Goal: Find specific fact: Find specific fact

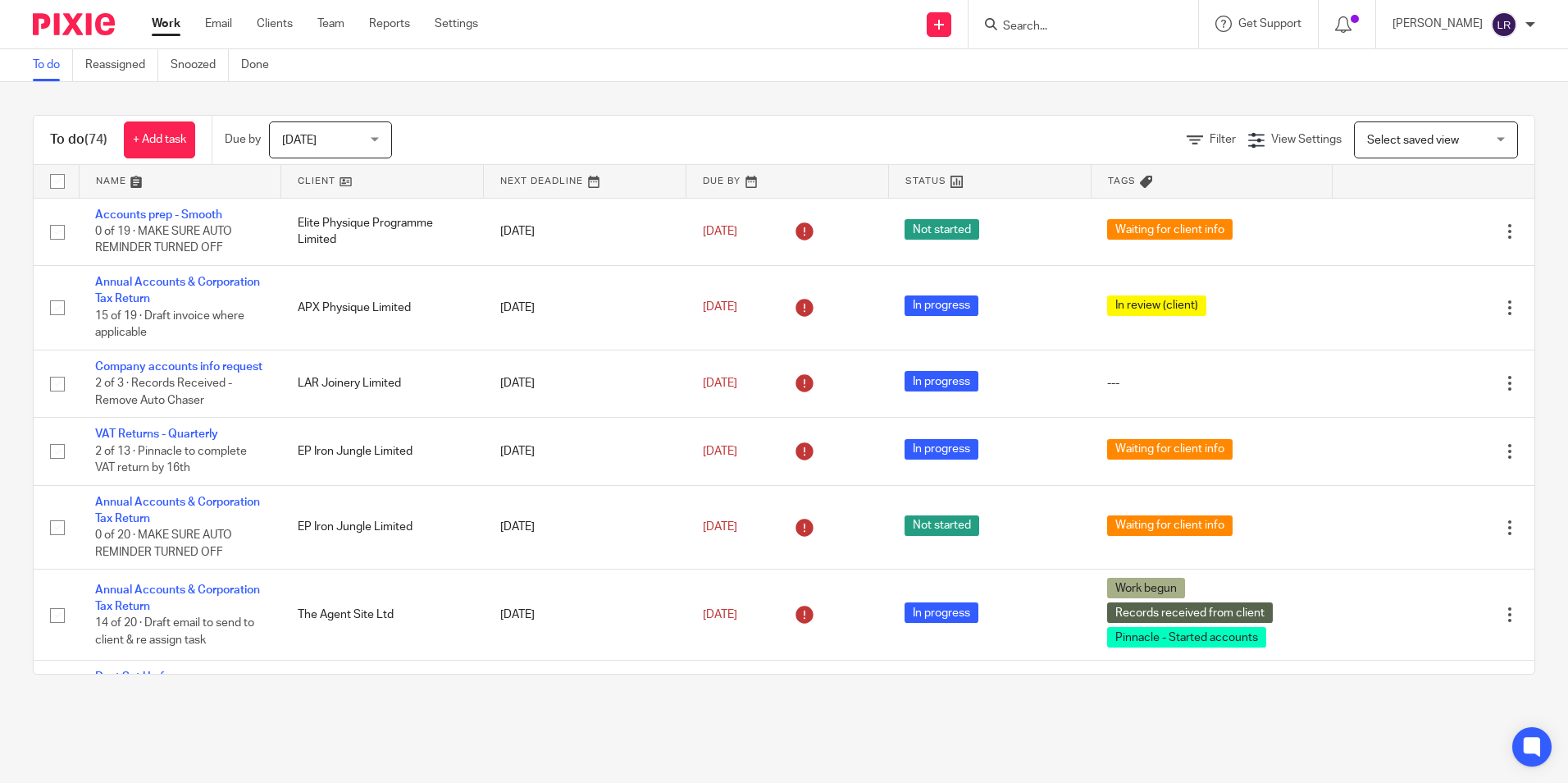
click at [1531, 20] on div at bounding box center [1530, 25] width 10 height 10
click at [1494, 60] on li "My profile" at bounding box center [1472, 66] width 108 height 24
click at [1463, 67] on span "My profile" at bounding box center [1466, 65] width 51 height 11
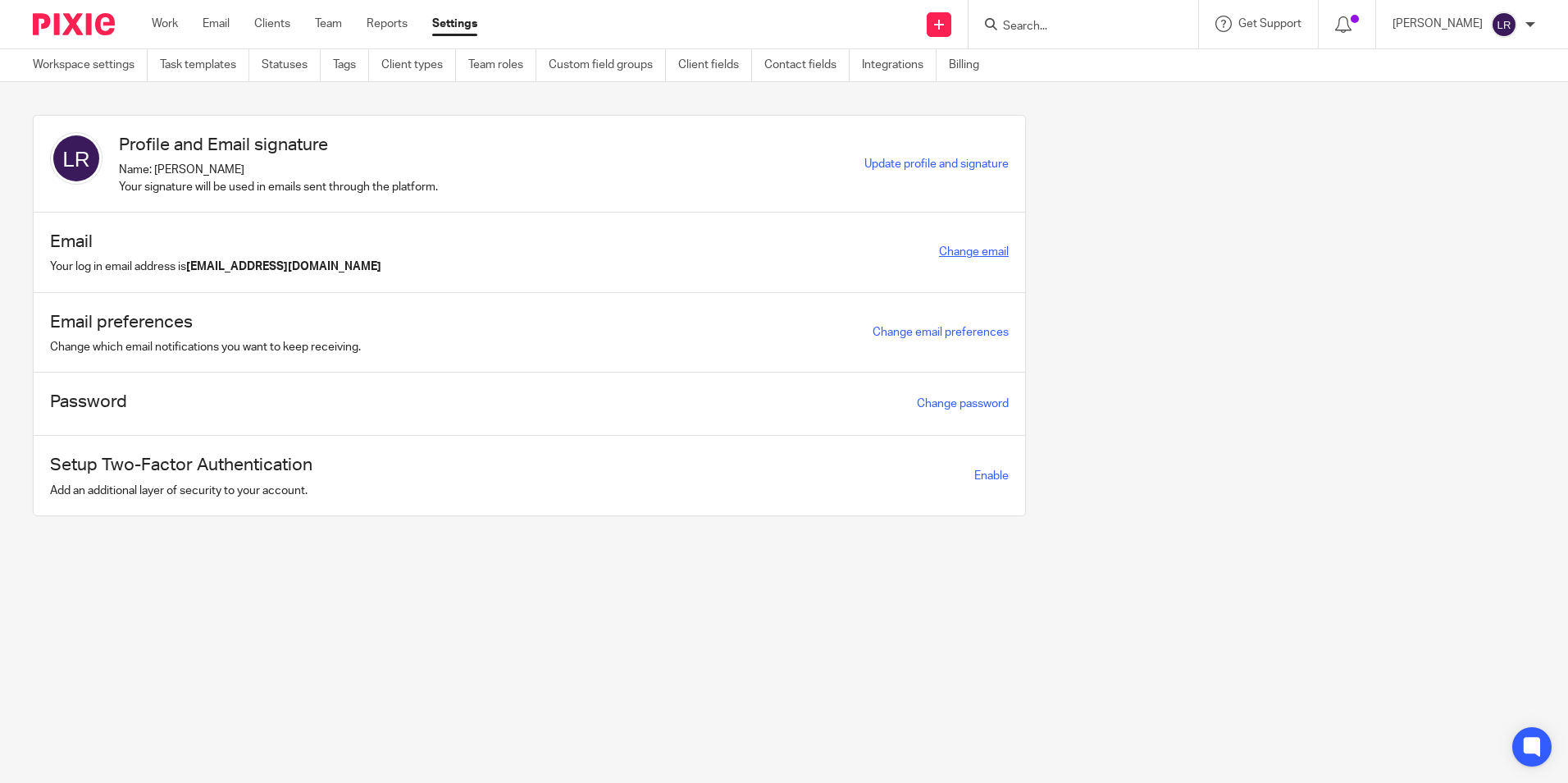
click at [968, 248] on link "Change email" at bounding box center [974, 251] width 70 height 11
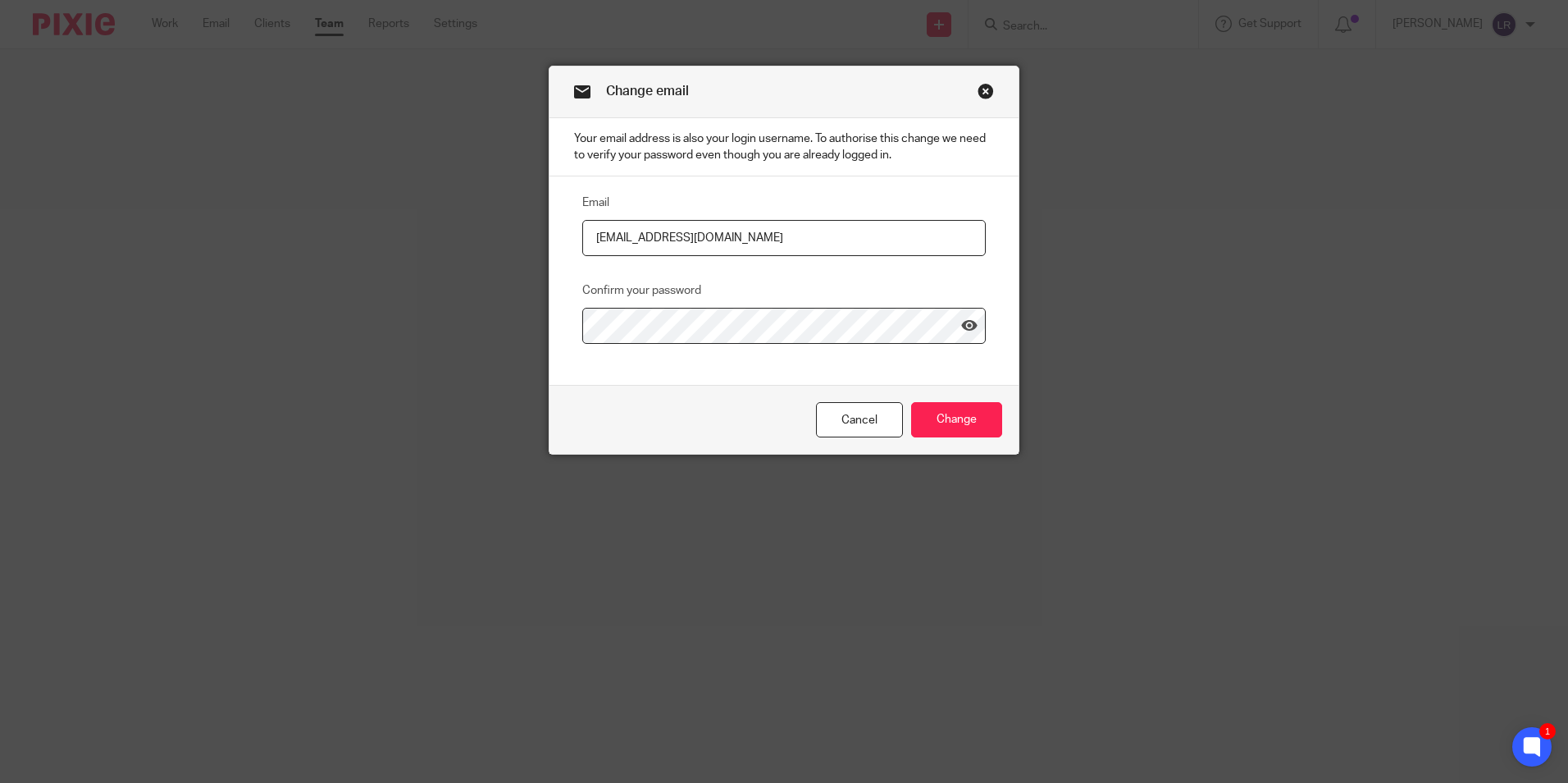
drag, startPoint x: 700, startPoint y: 236, endPoint x: 612, endPoint y: 231, distance: 88.1
click at [612, 231] on input "[EMAIL_ADDRESS][DOMAIN_NAME]" at bounding box center [784, 238] width 404 height 37
type input "[PERSON_NAME][EMAIL_ADDRESS][DOMAIN_NAME]"
click at [961, 328] on icon at bounding box center [969, 325] width 16 height 16
click at [962, 426] on input "Change" at bounding box center [957, 419] width 91 height 35
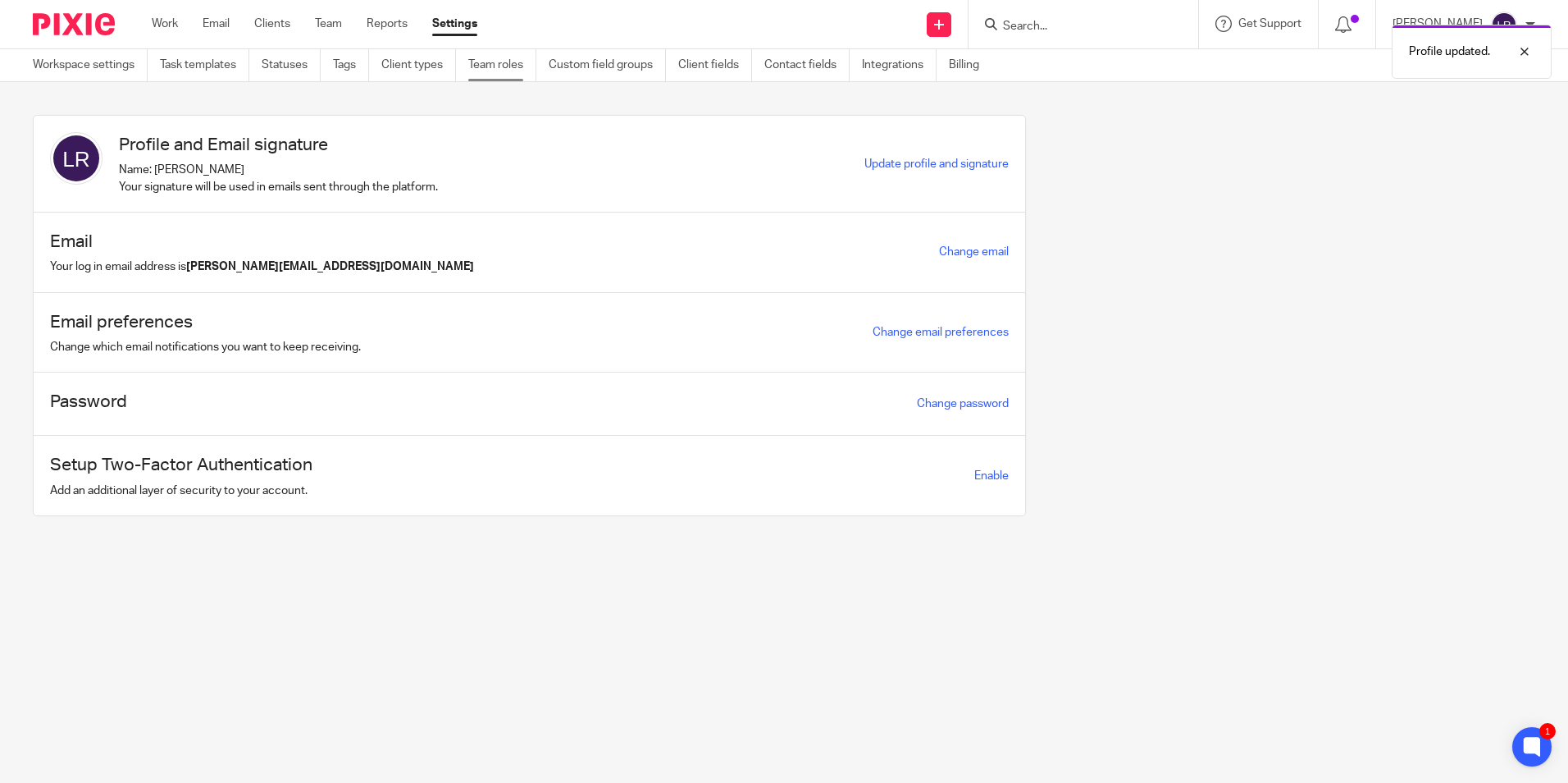
click at [516, 69] on link "Team roles" at bounding box center [503, 65] width 68 height 32
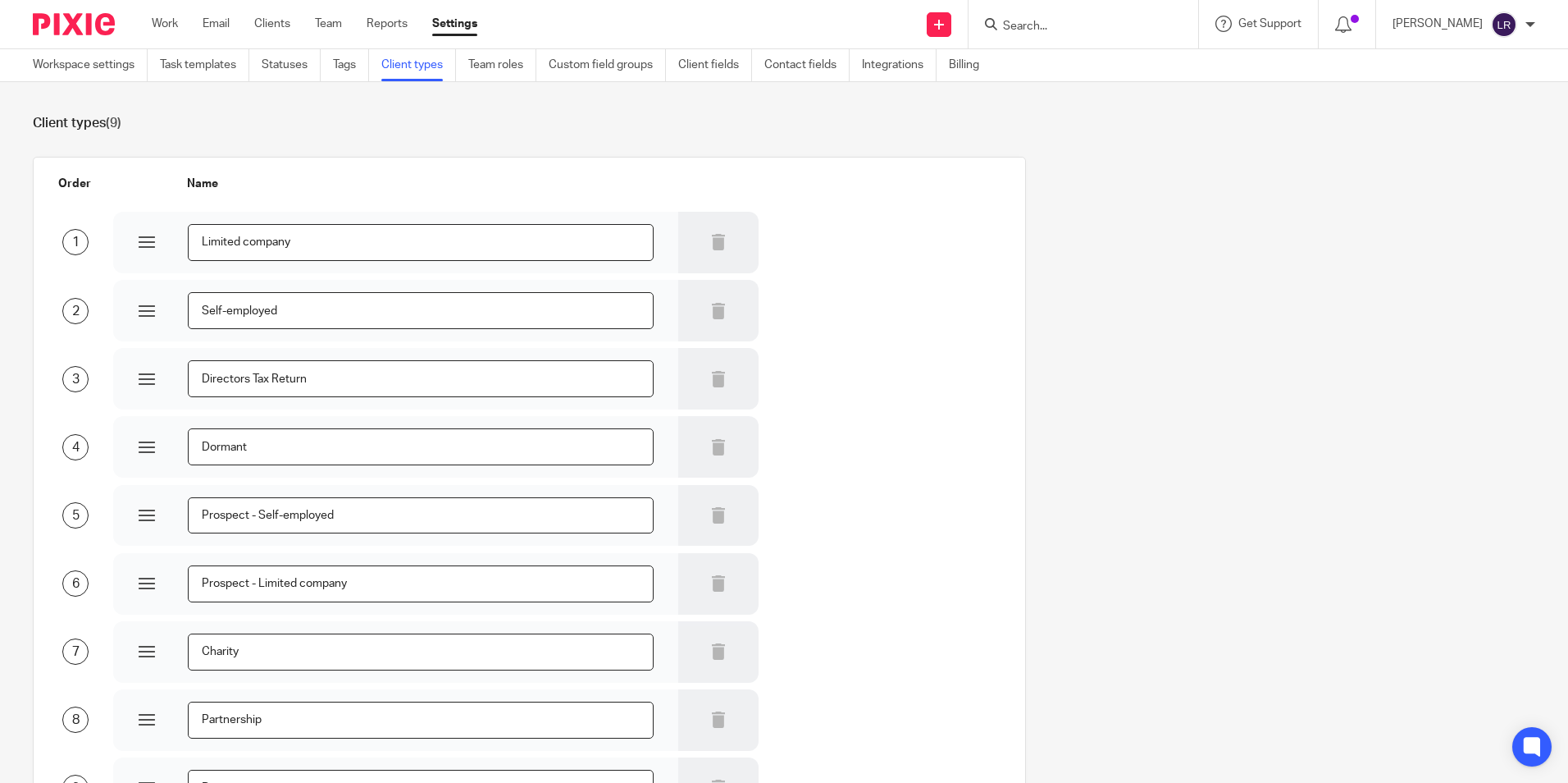
click at [351, 72] on link "Tags" at bounding box center [351, 65] width 36 height 32
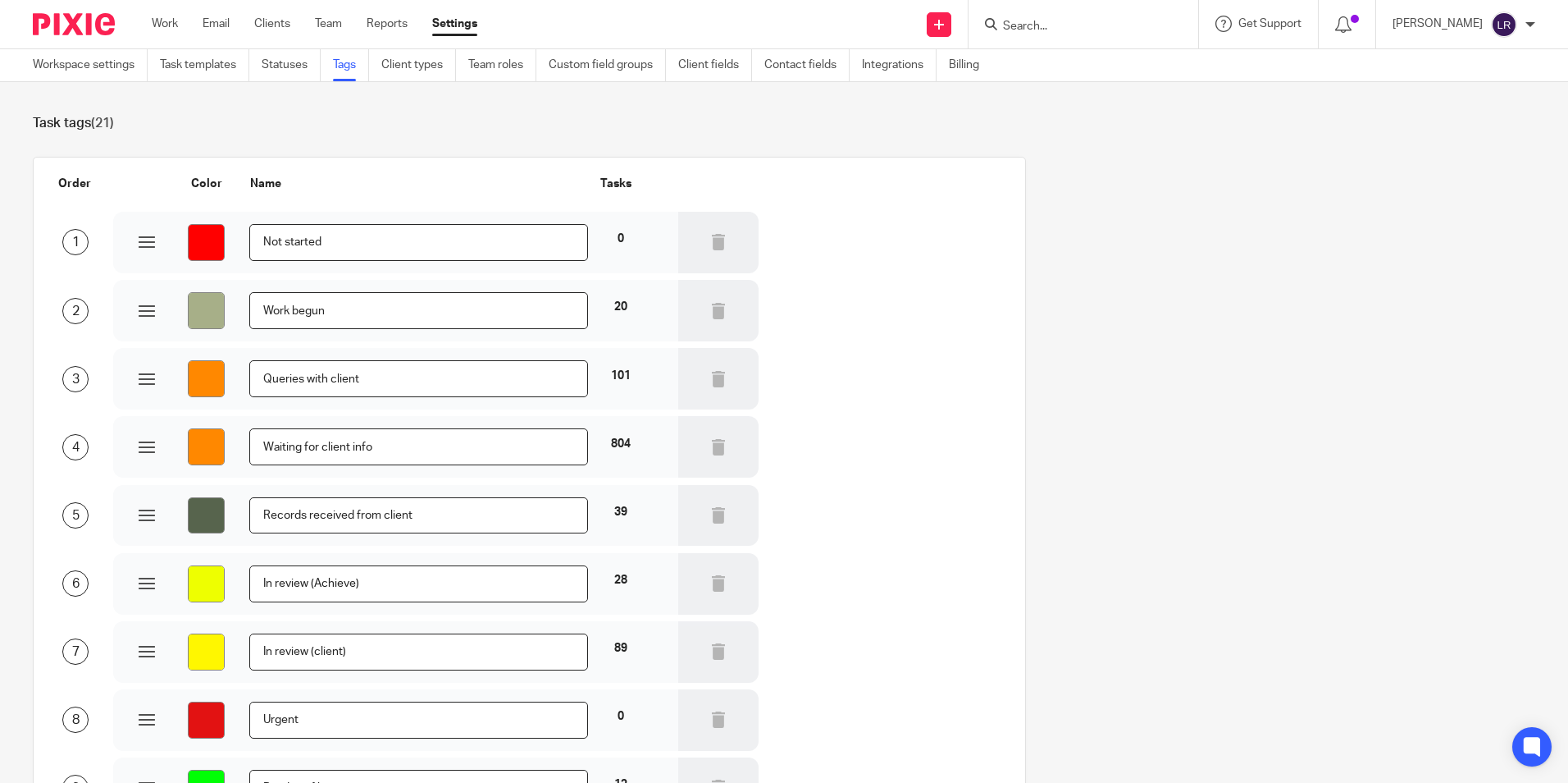
click at [276, 58] on link "Statuses" at bounding box center [291, 65] width 59 height 32
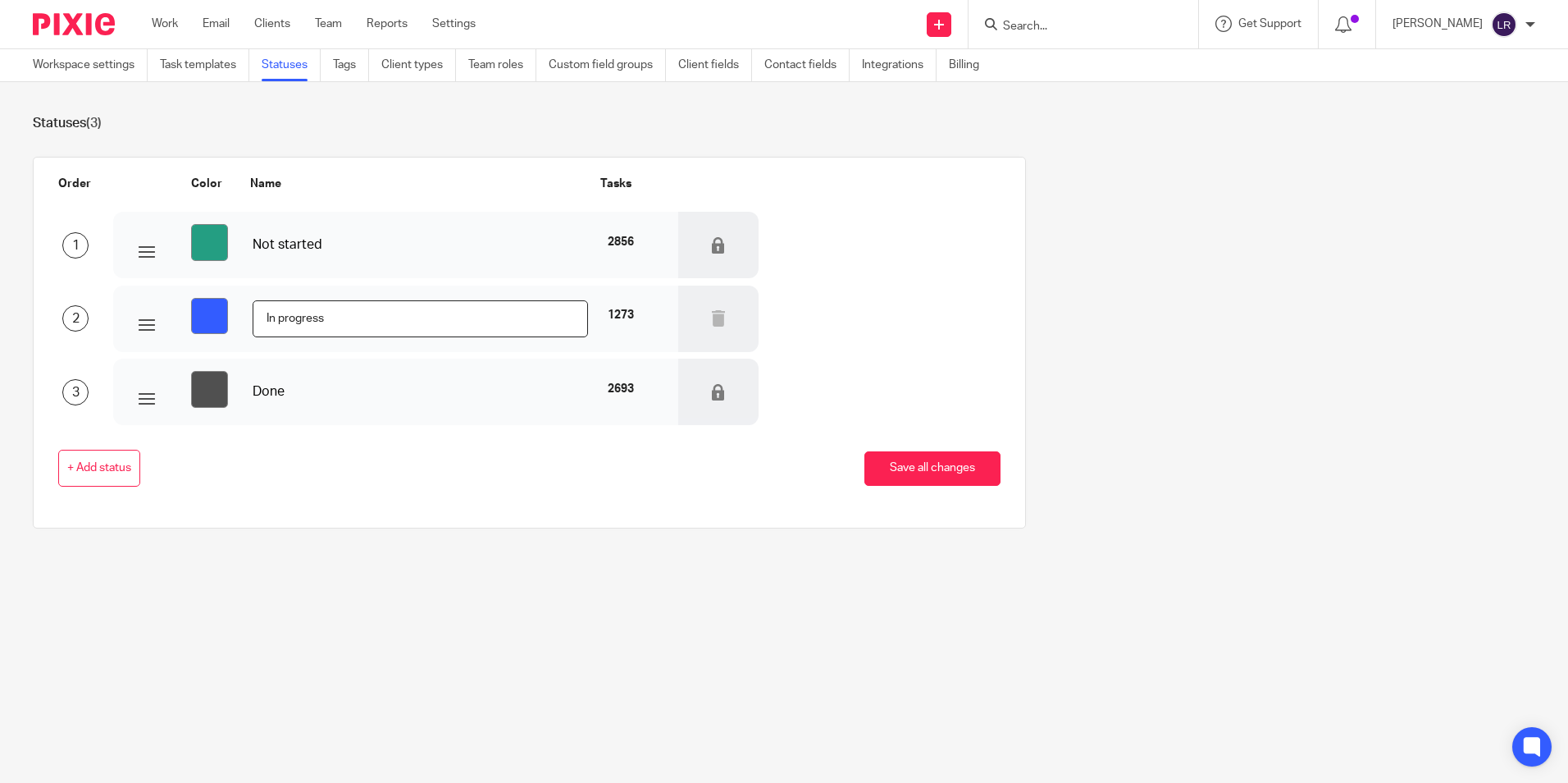
click at [196, 68] on link "Task templates" at bounding box center [204, 65] width 90 height 32
click at [80, 73] on link "Workspace settings" at bounding box center [90, 65] width 115 height 32
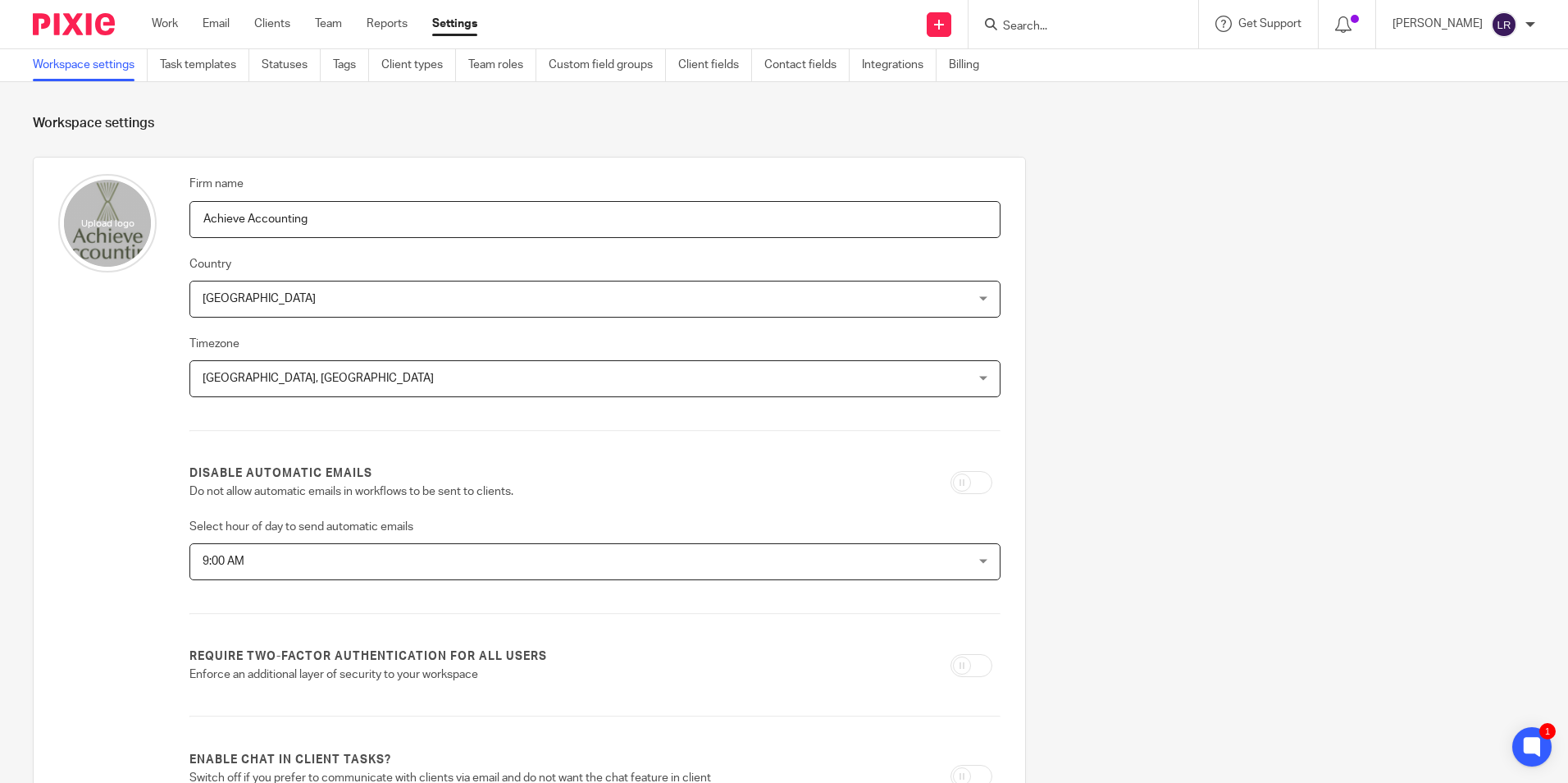
click at [161, 14] on div "Work Email Clients Team Reports Settings Work Email Clients Team Reports Settin…" at bounding box center [319, 24] width 367 height 49
click at [161, 23] on link "Work" at bounding box center [165, 23] width 26 height 16
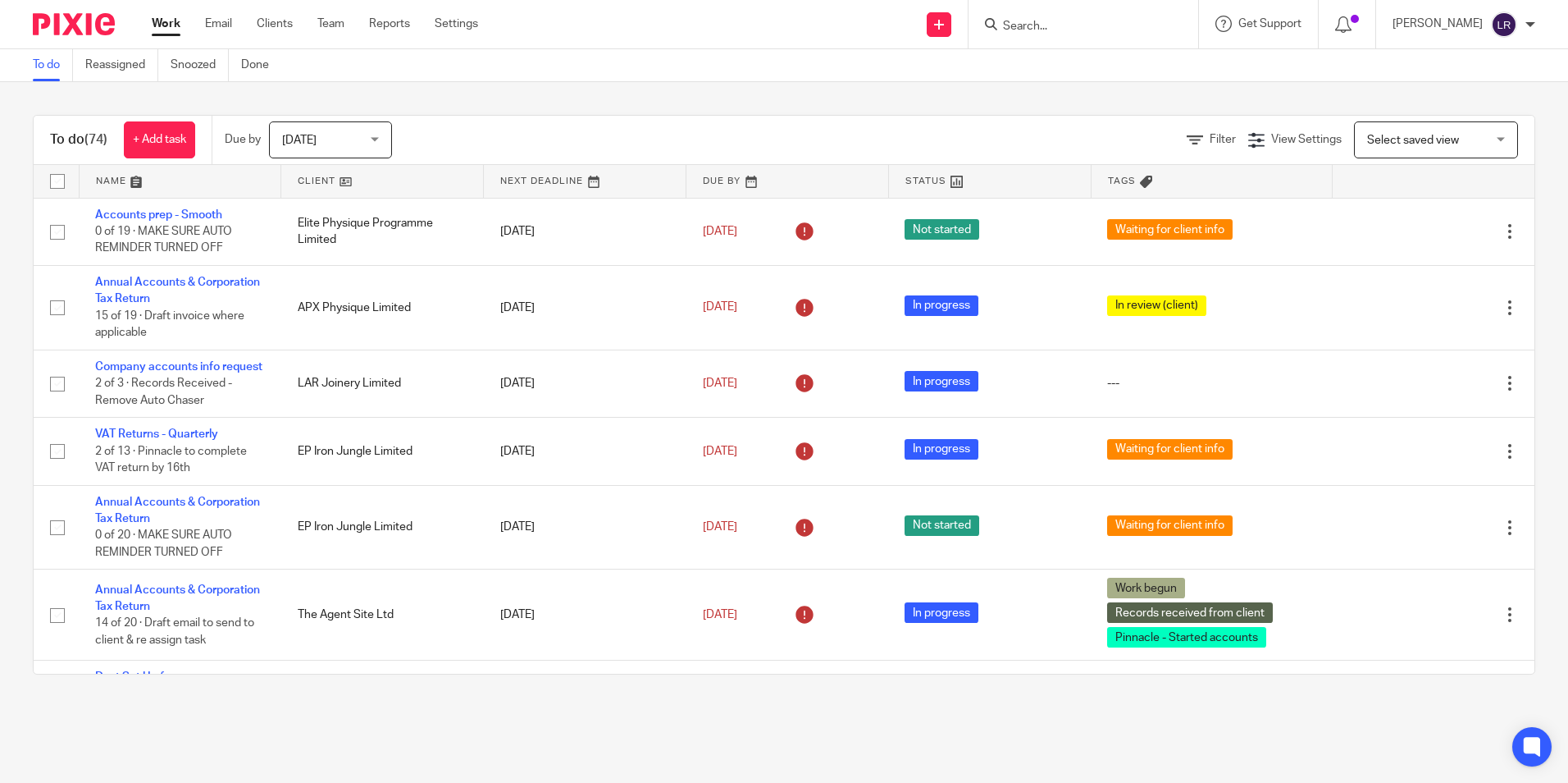
click at [1063, 4] on div at bounding box center [1083, 24] width 230 height 49
click at [1066, 28] on input "Search" at bounding box center [1075, 26] width 148 height 15
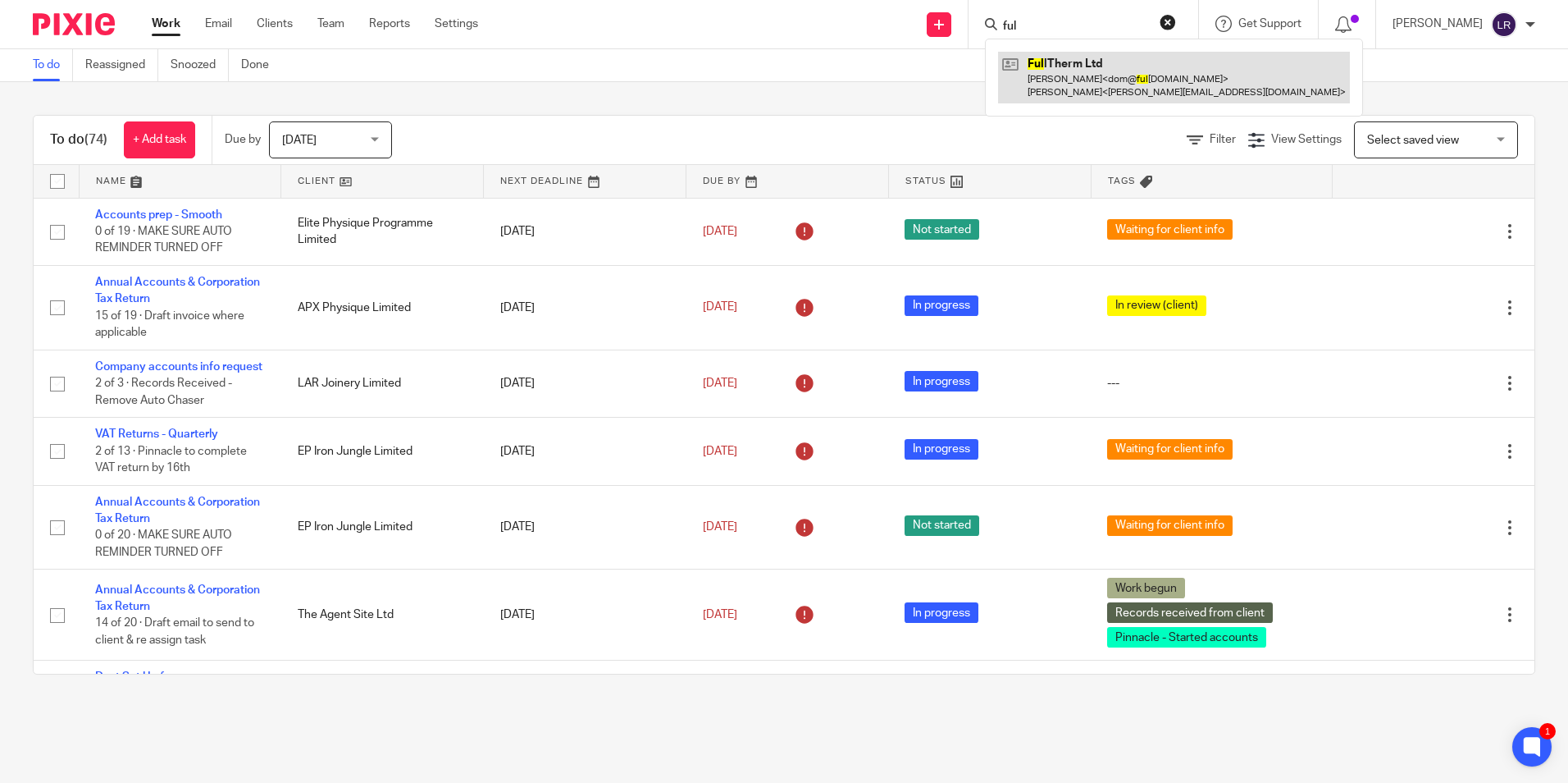
type input "ful"
click at [1109, 70] on link at bounding box center [1175, 78] width 352 height 51
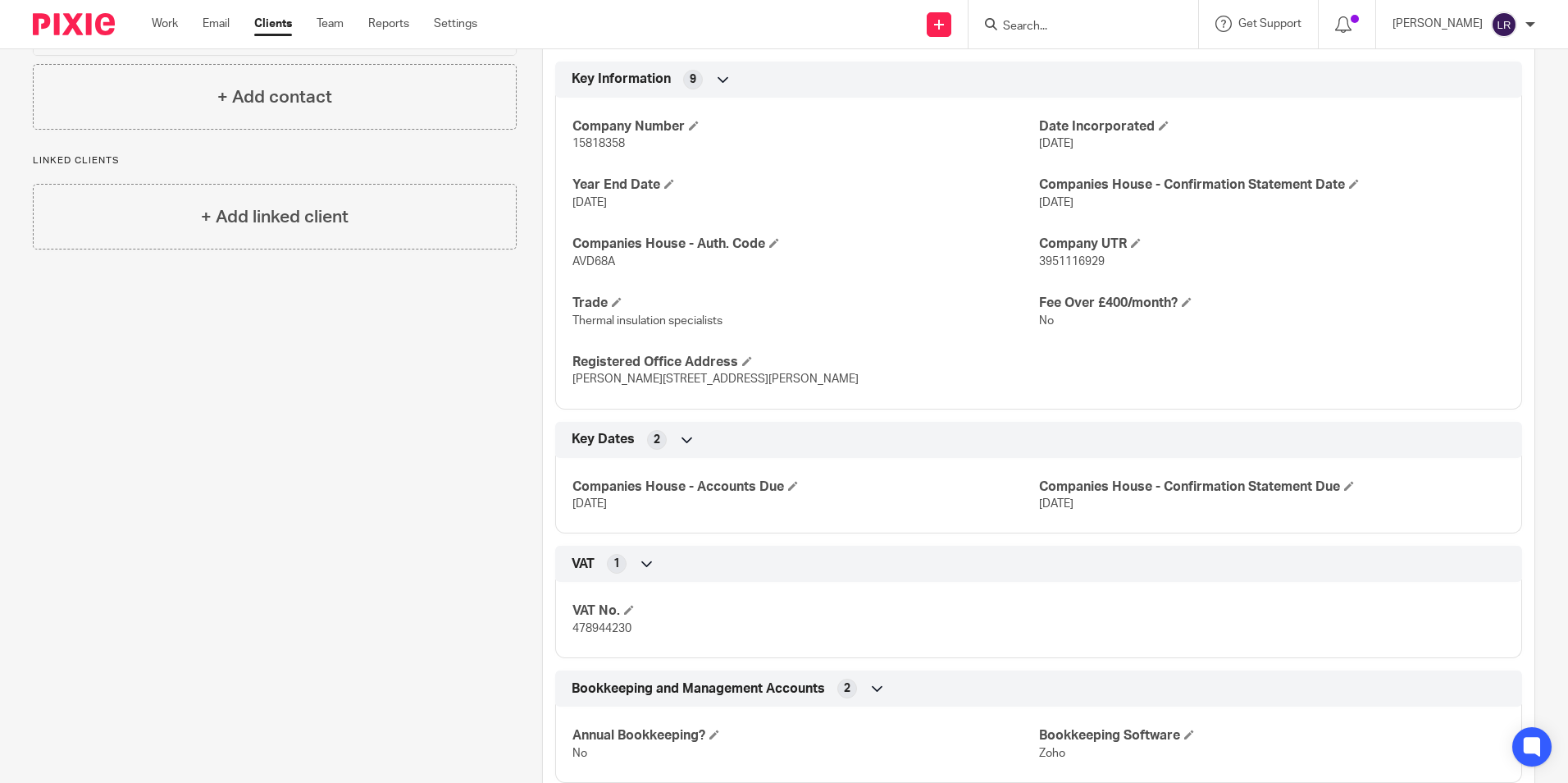
scroll to position [553, 0]
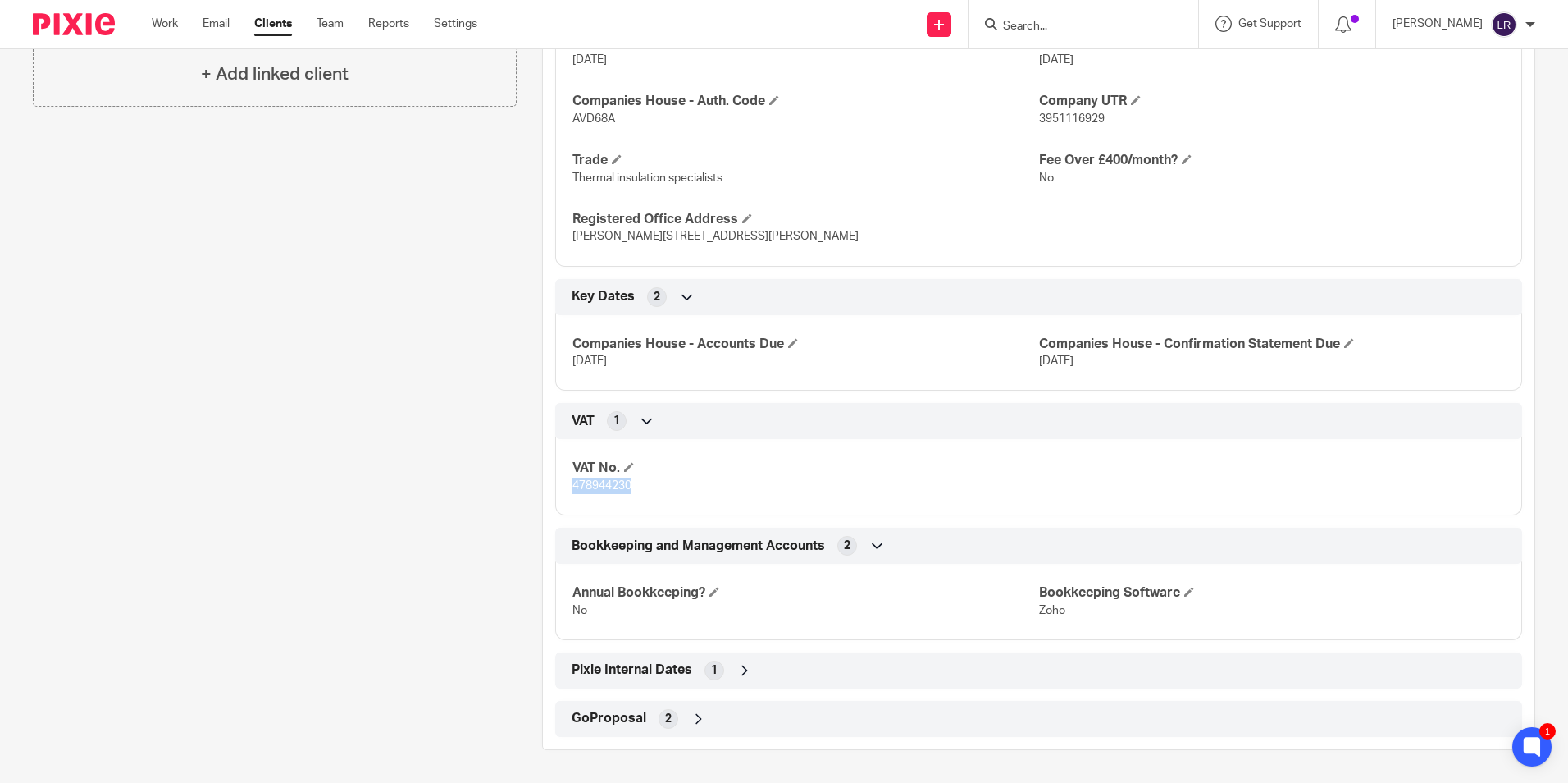
drag, startPoint x: 637, startPoint y: 486, endPoint x: 567, endPoint y: 488, distance: 70.0
click at [567, 488] on div "VAT No. 478944230" at bounding box center [1039, 471] width 967 height 89
copy span "478944230"
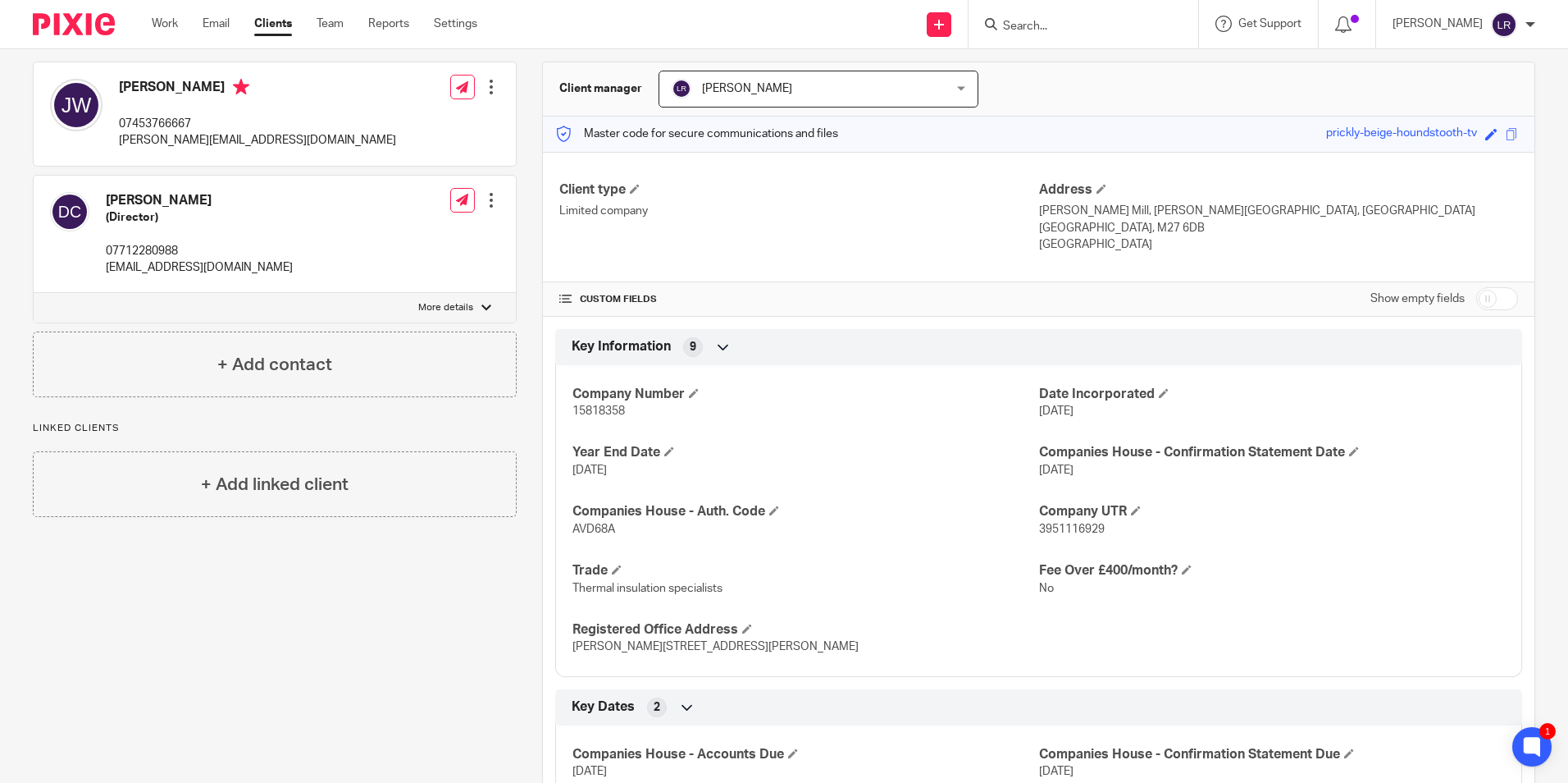
scroll to position [0, 0]
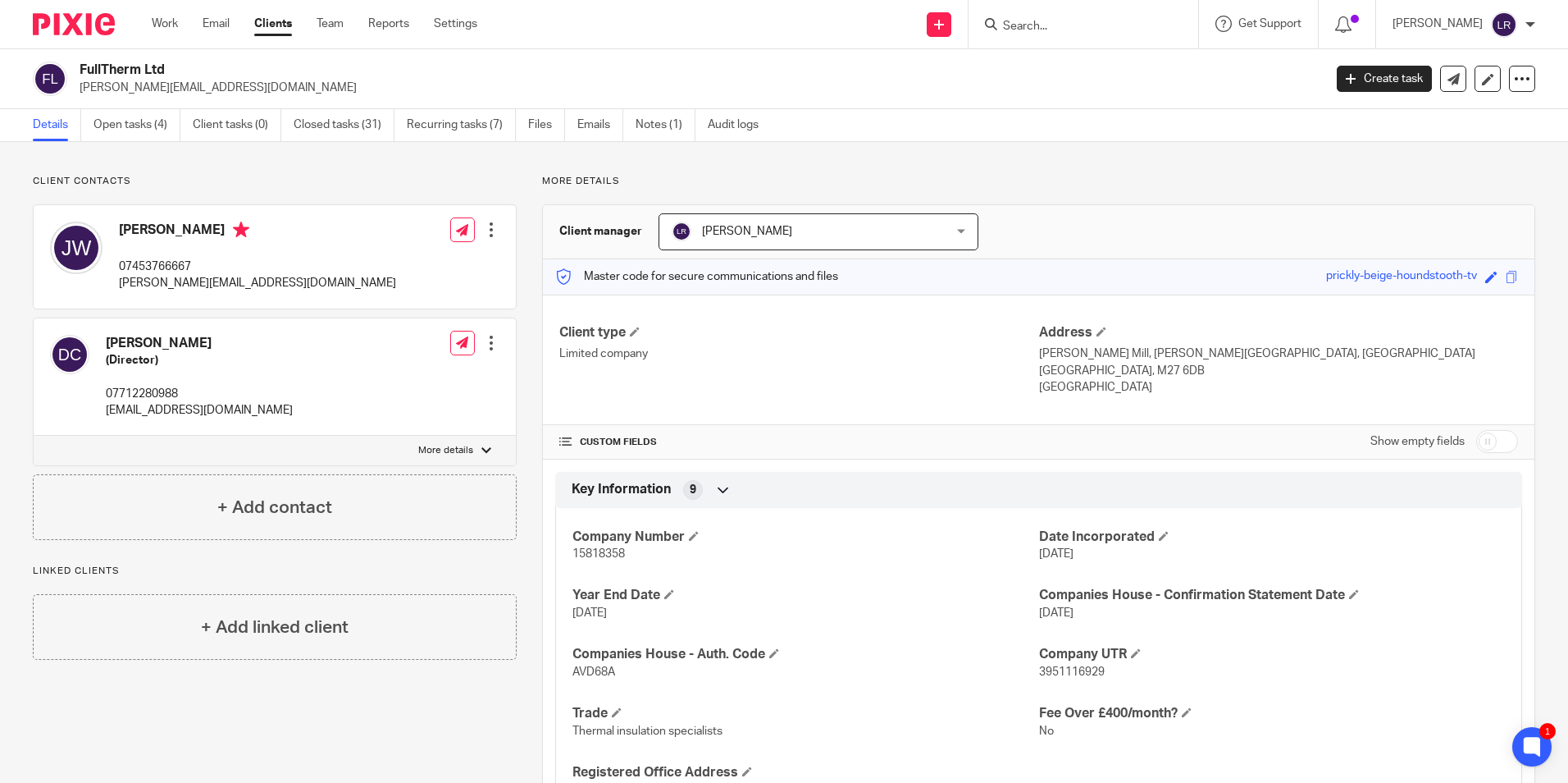
click at [1074, 12] on div at bounding box center [1083, 24] width 230 height 49
click at [1075, 25] on input "Search" at bounding box center [1075, 26] width 148 height 15
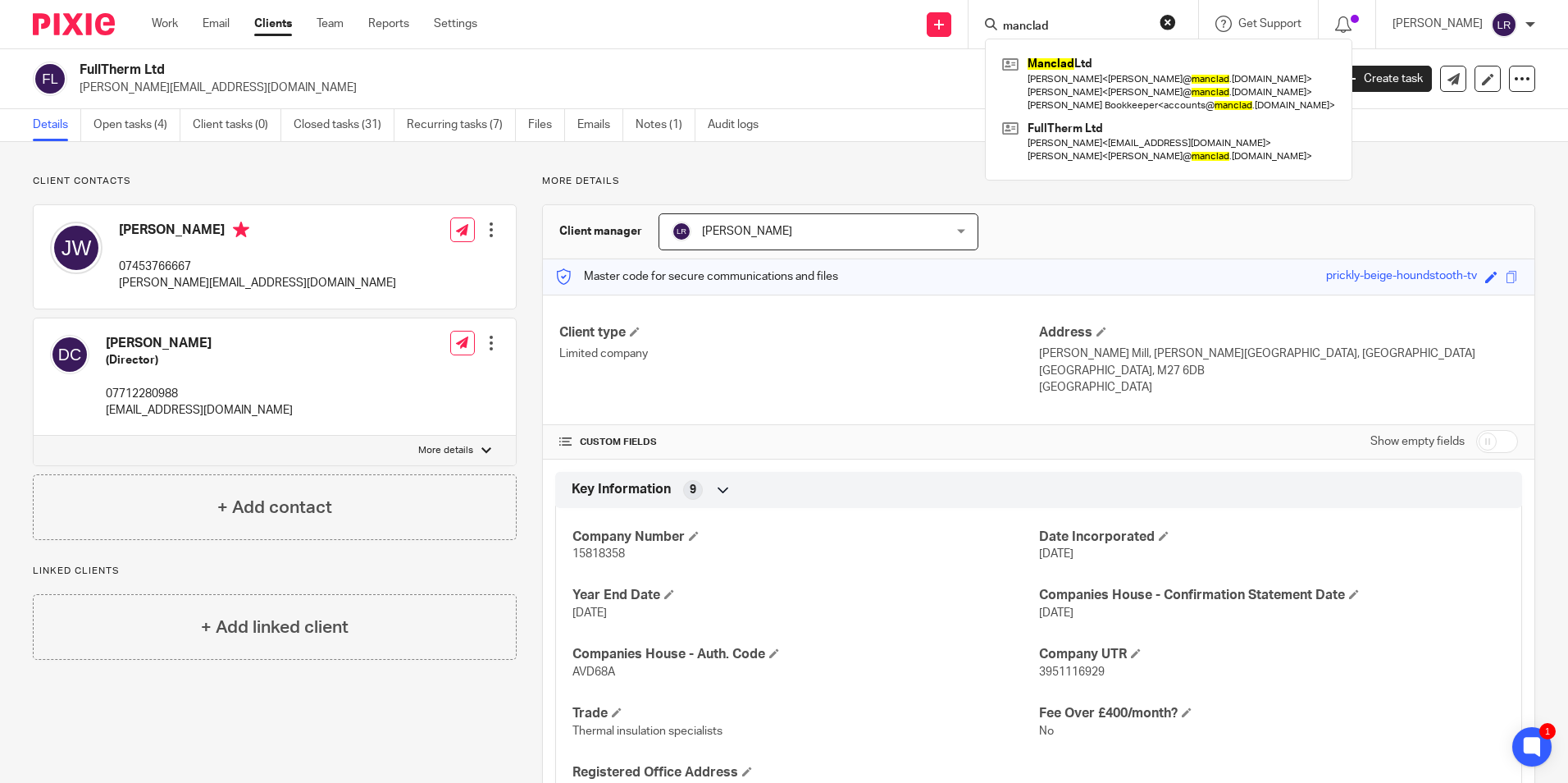
type input "manclad"
click button "submit" at bounding box center [0, 0] width 0 height 0
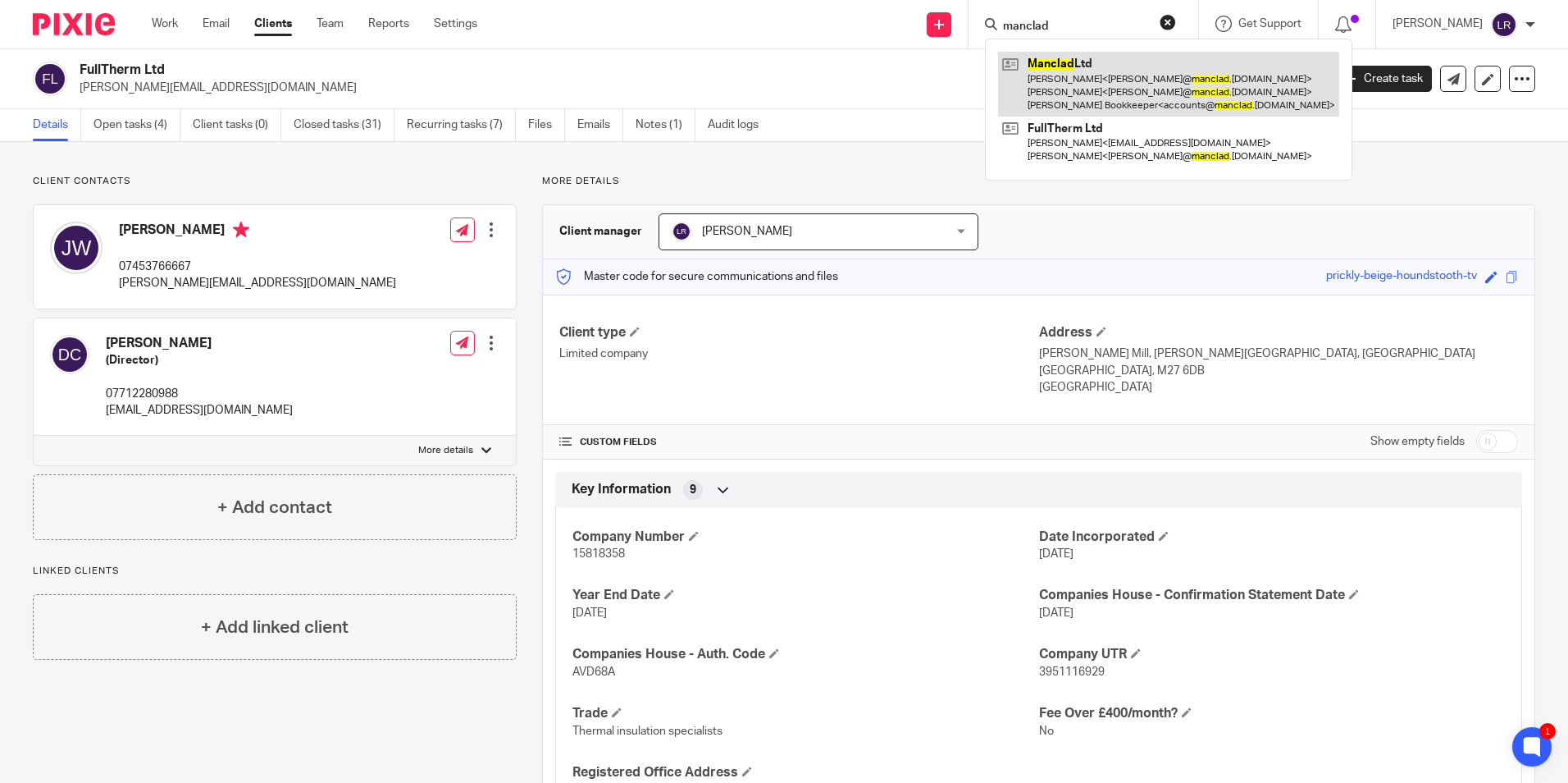
click at [1071, 60] on link at bounding box center [1169, 85] width 341 height 65
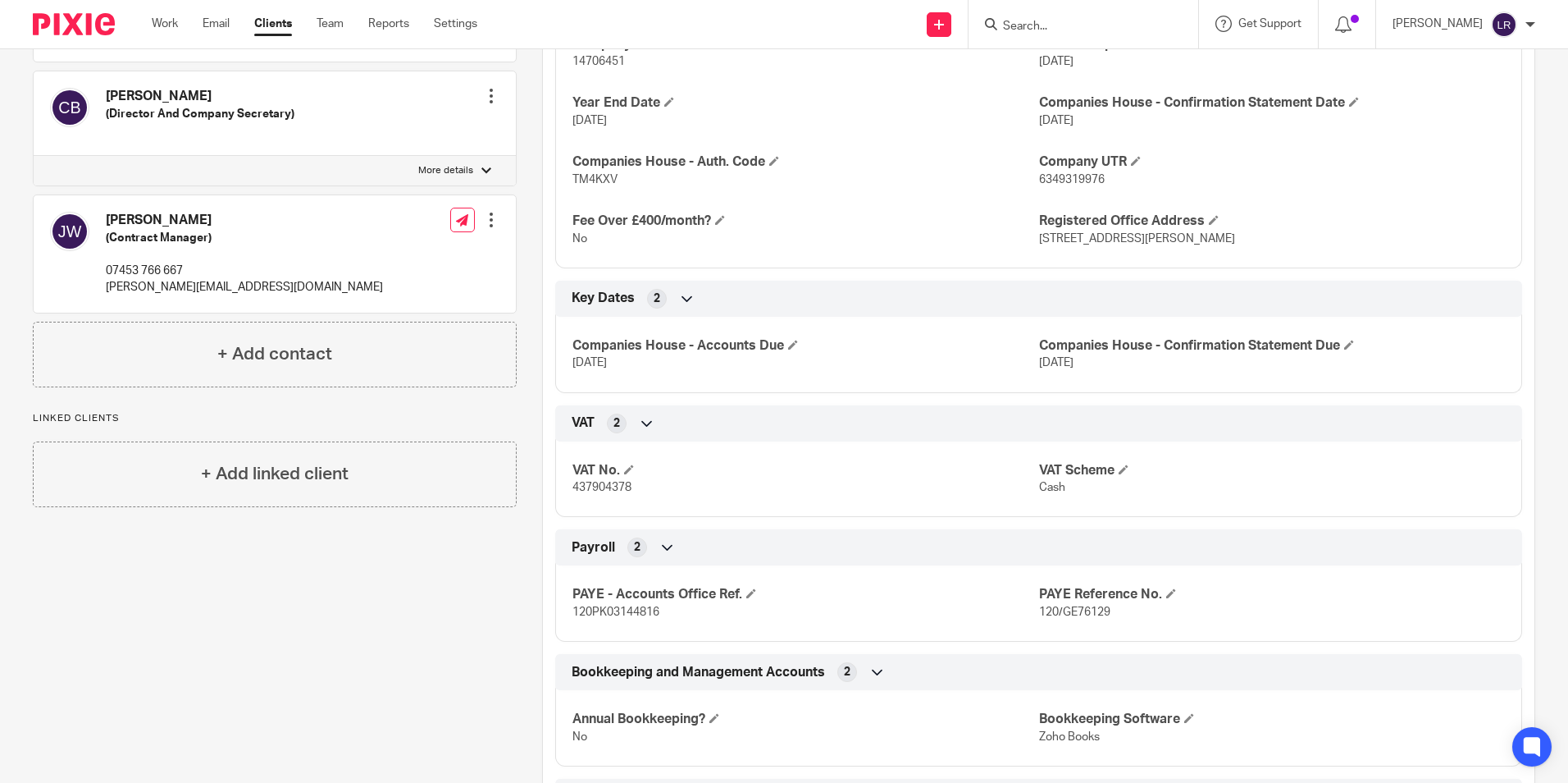
scroll to position [619, 0]
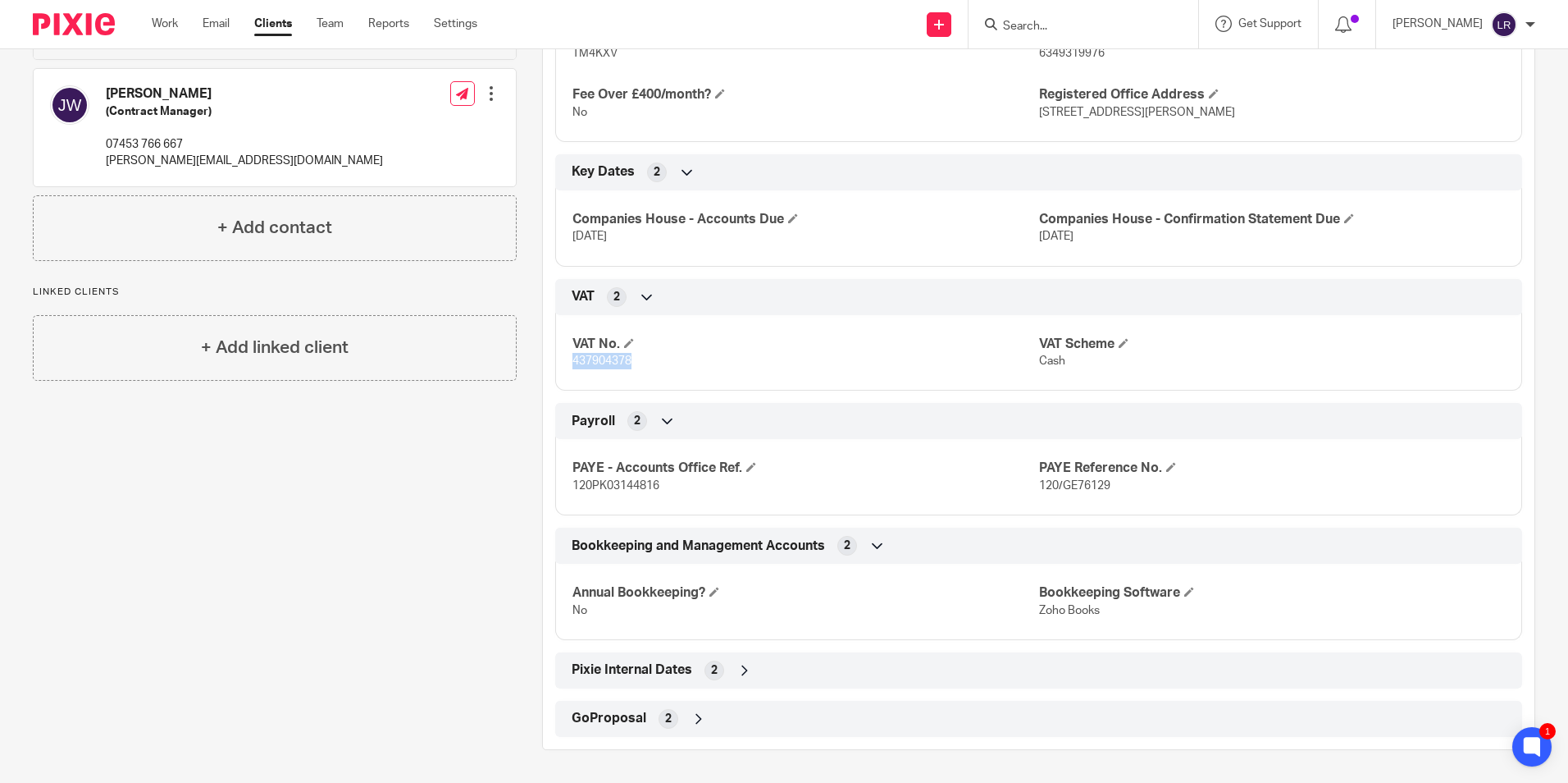
drag, startPoint x: 631, startPoint y: 363, endPoint x: 571, endPoint y: 373, distance: 60.8
click at [571, 373] on div "VAT No. 437904378 VAT Scheme Cash" at bounding box center [1039, 348] width 967 height 89
copy span "437904378"
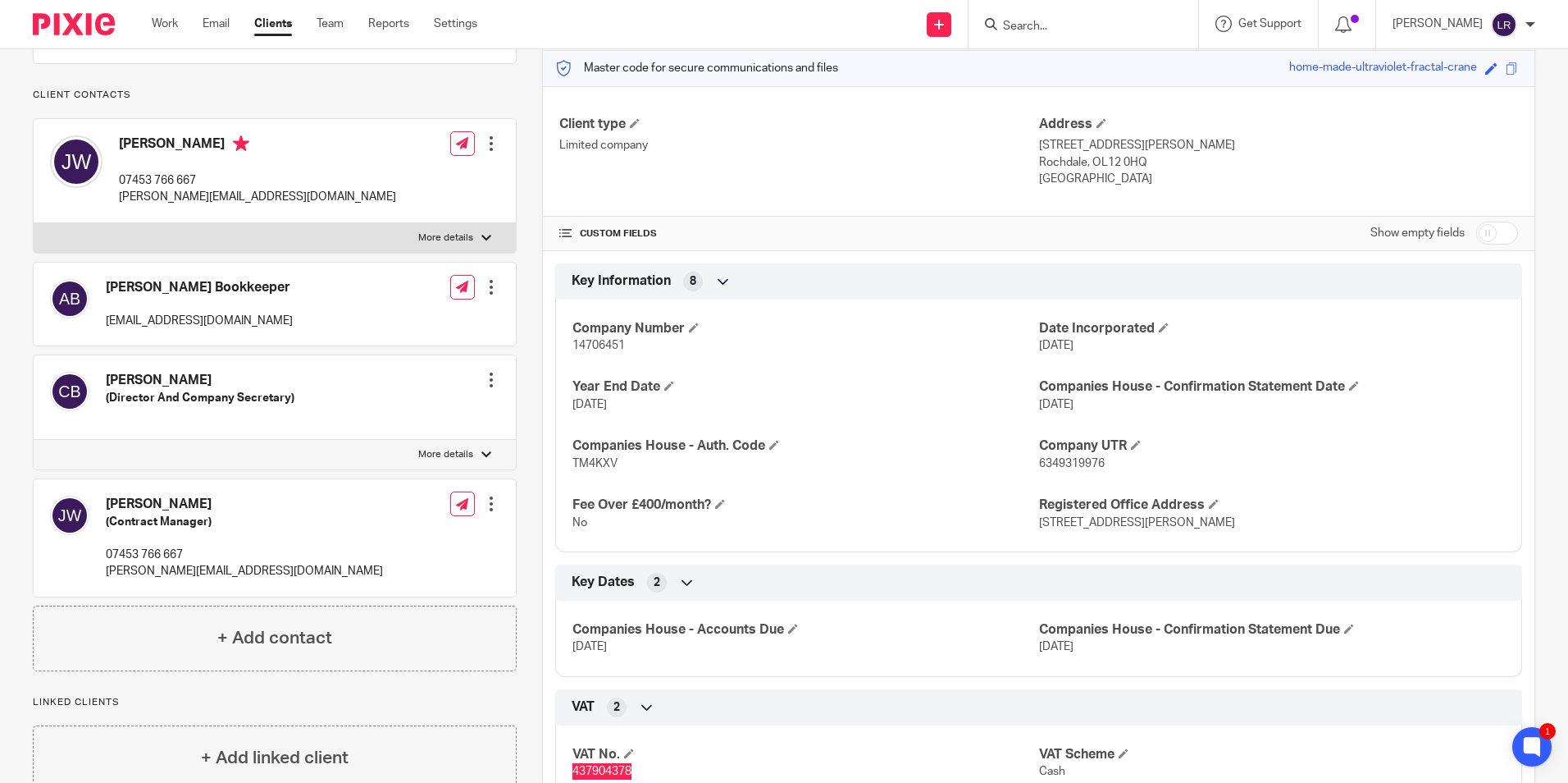
scroll to position [0, 0]
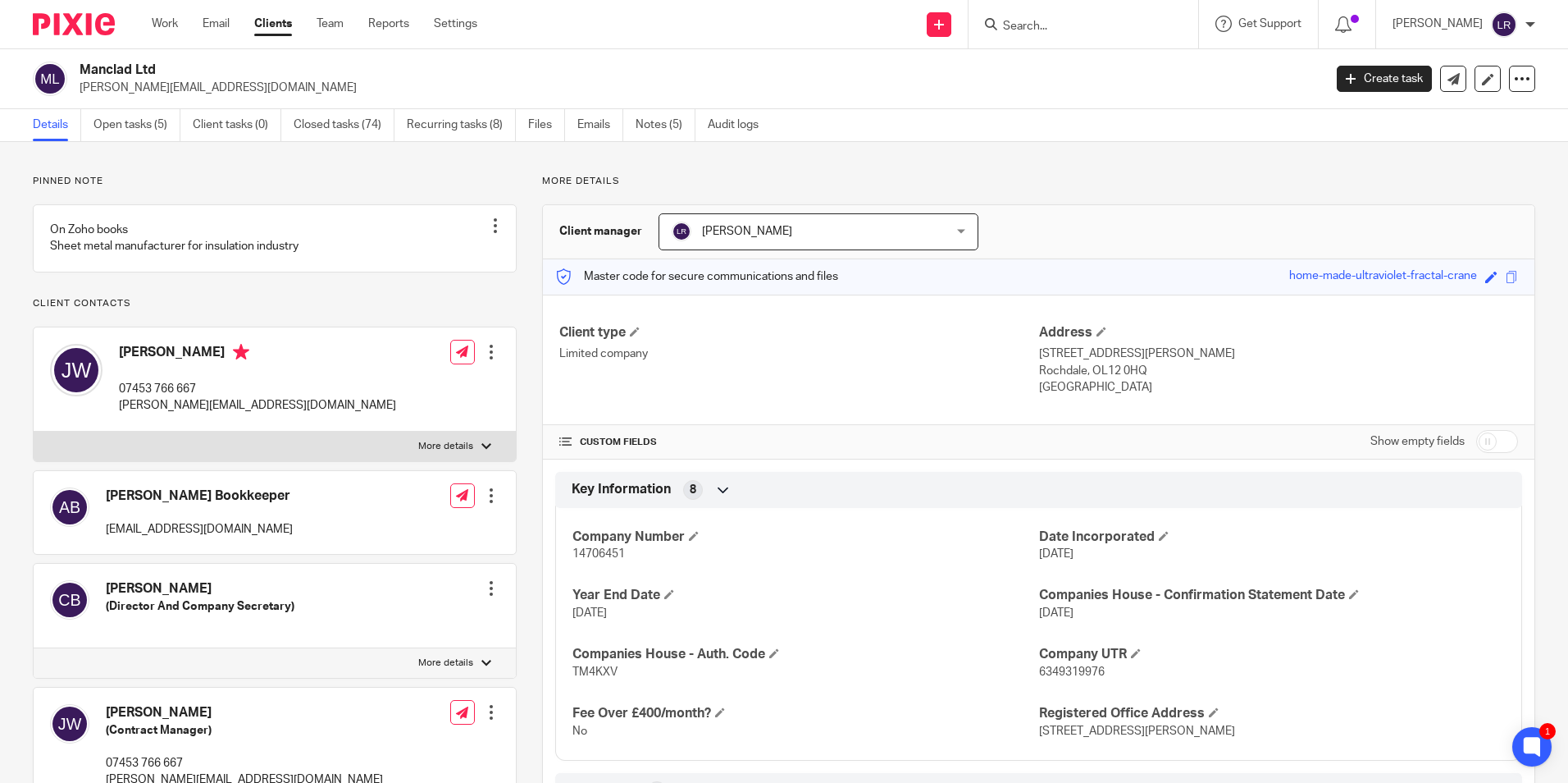
click at [1068, 17] on form at bounding box center [1088, 24] width 175 height 20
click at [1068, 27] on input "Search" at bounding box center [1075, 26] width 148 height 15
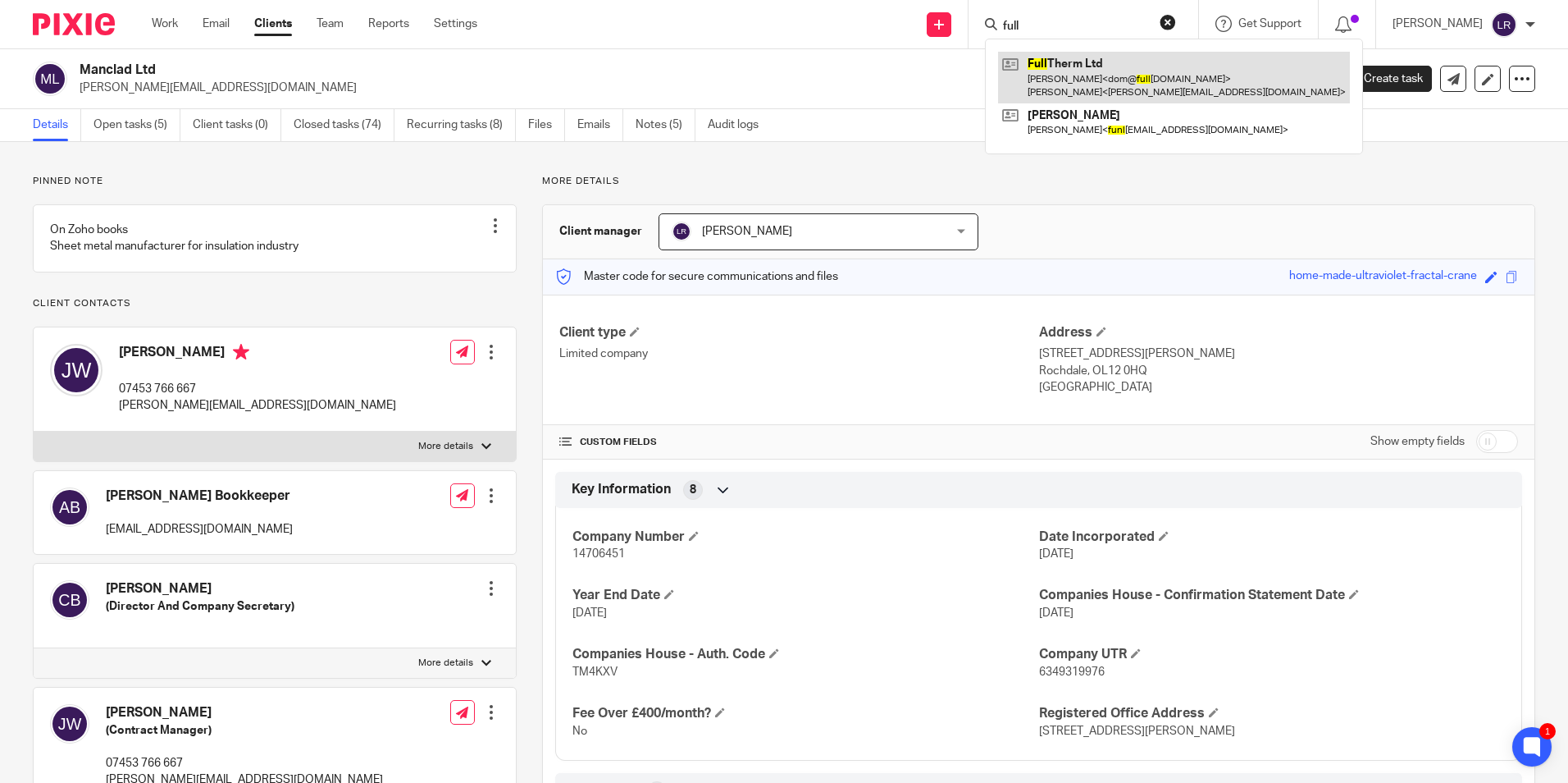
type input "full"
click at [1145, 58] on link at bounding box center [1175, 78] width 352 height 51
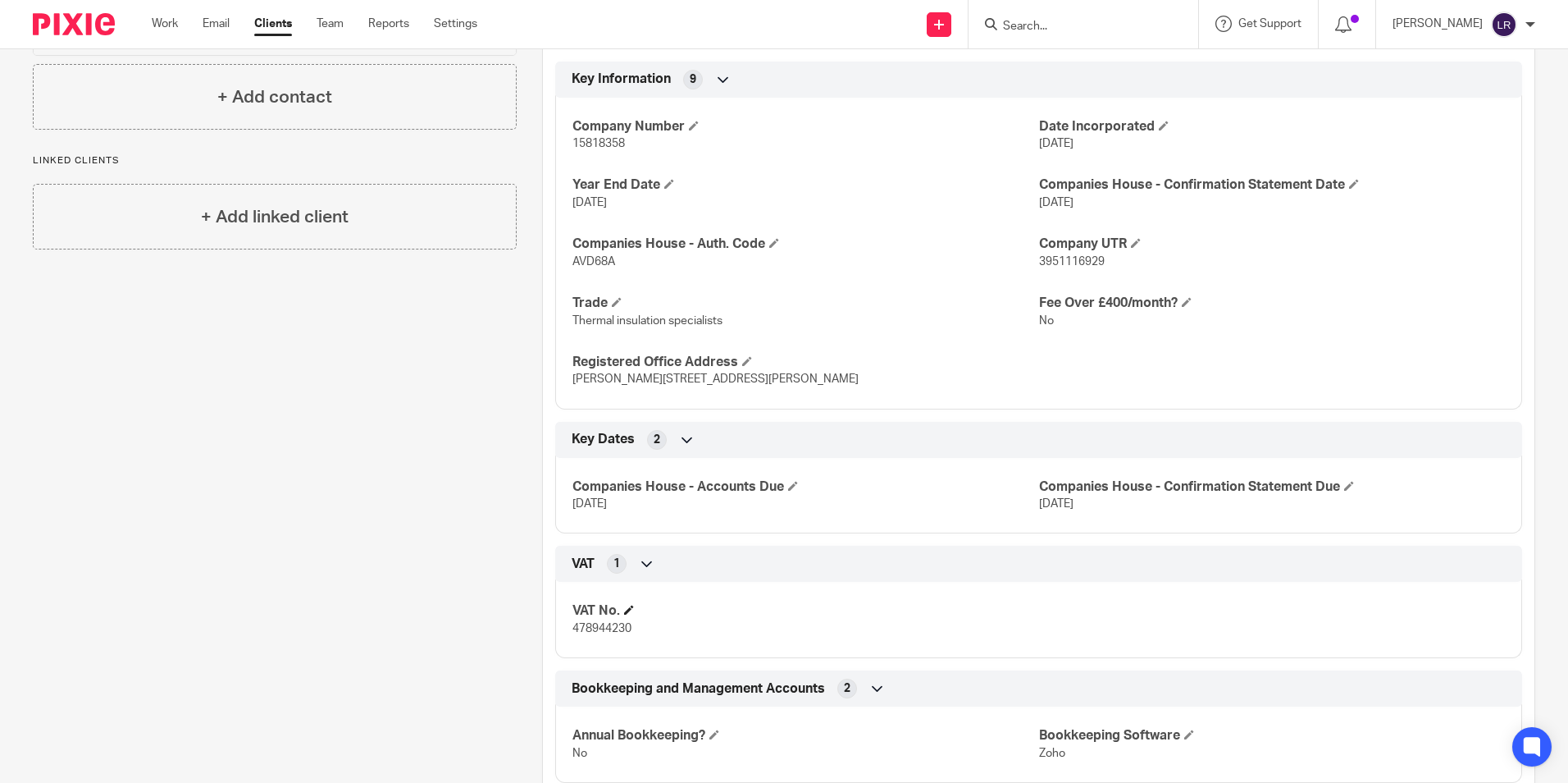
scroll to position [553, 0]
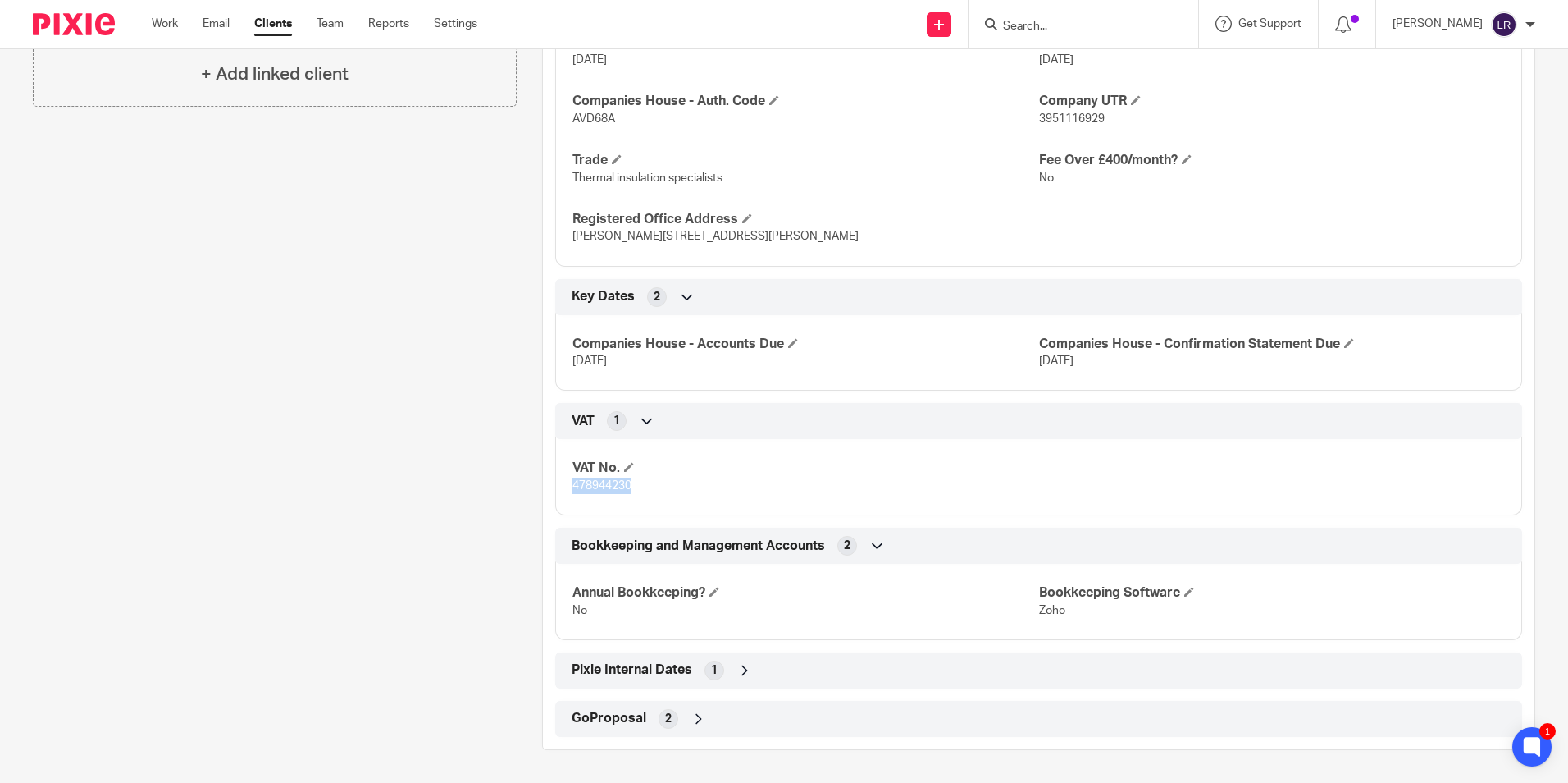
drag, startPoint x: 638, startPoint y: 488, endPoint x: 568, endPoint y: 494, distance: 70.3
click at [573, 494] on p "478944230" at bounding box center [806, 485] width 466 height 16
copy span "478944230"
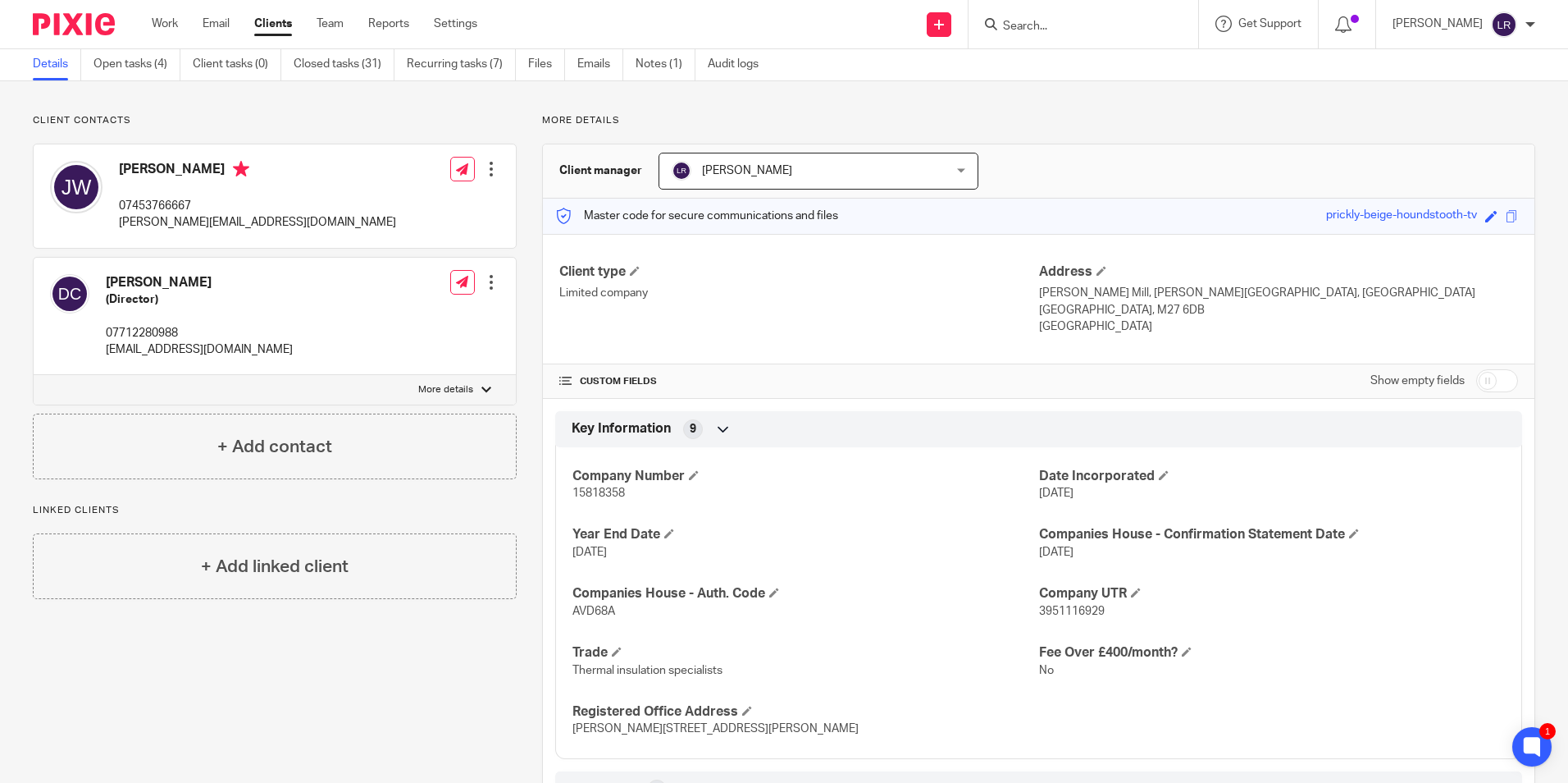
scroll to position [0, 0]
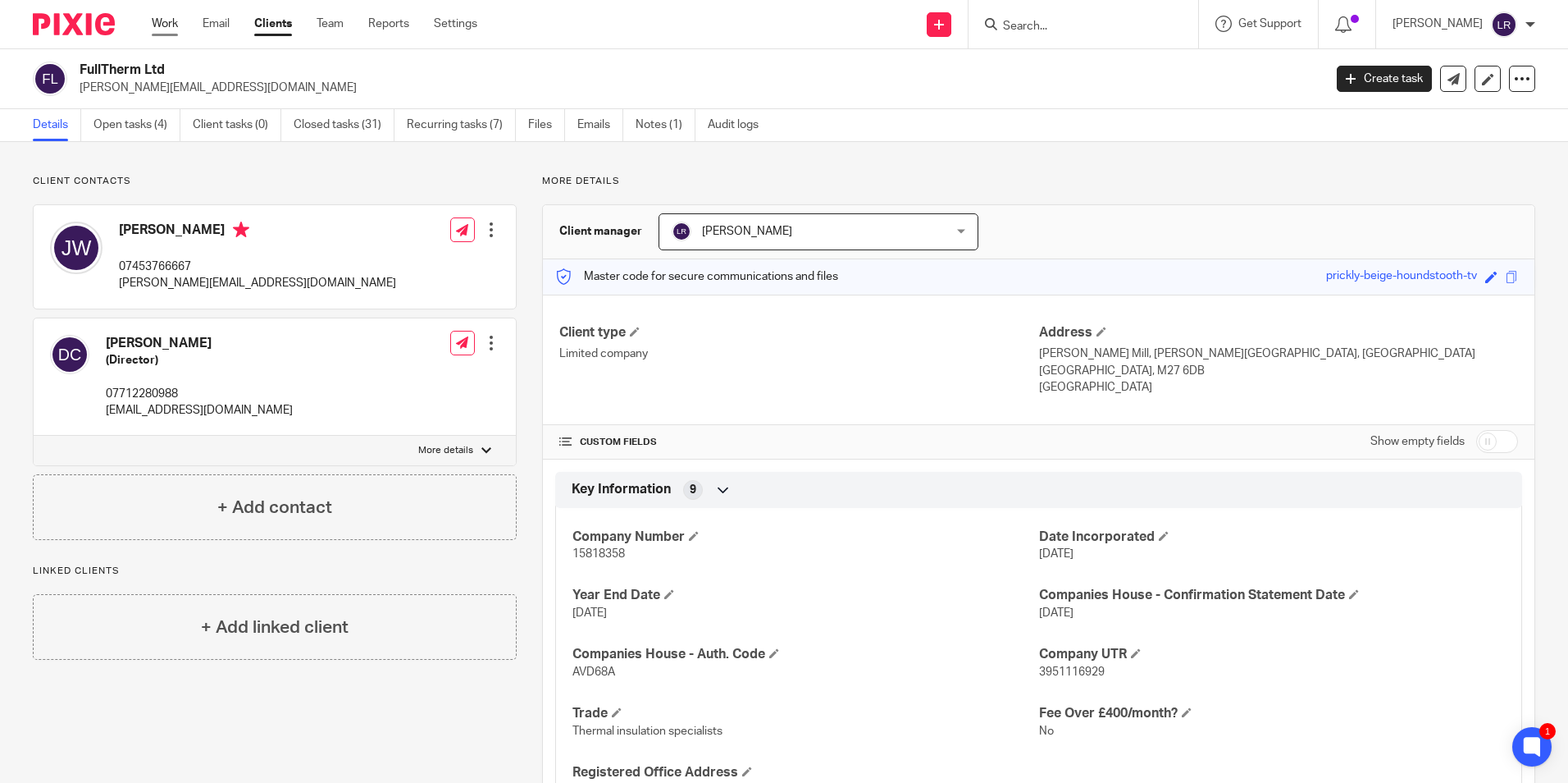
click at [152, 26] on div "Work Email Clients Team Reports Settings Work Email Clients Team Reports Settin…" at bounding box center [319, 24] width 367 height 49
click at [172, 26] on link "Work" at bounding box center [165, 23] width 26 height 16
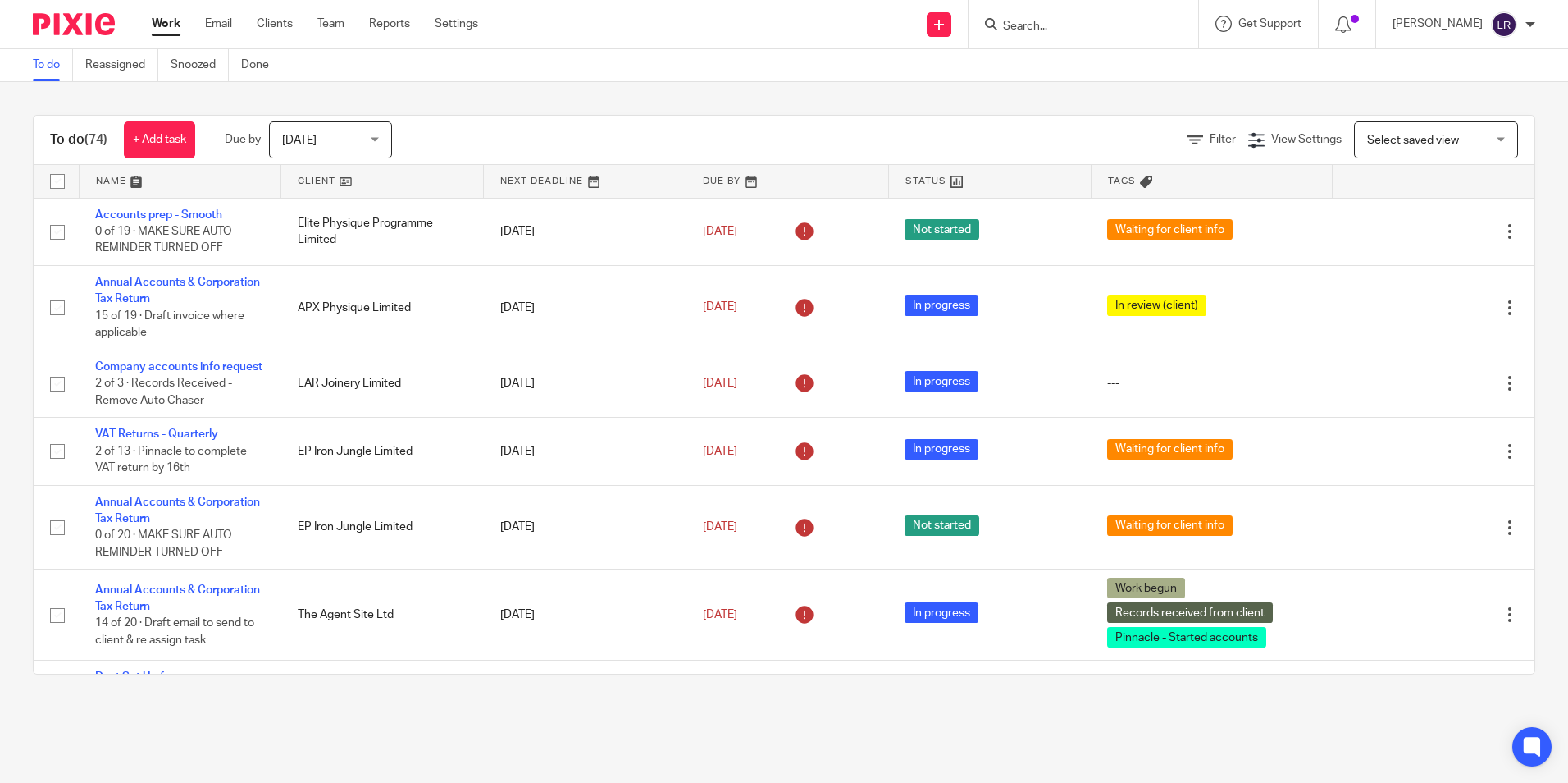
click at [1081, 38] on div at bounding box center [1083, 24] width 230 height 49
click at [1079, 30] on input "Search" at bounding box center [1075, 26] width 148 height 15
type input "specil"
click at [1126, 59] on link at bounding box center [1137, 71] width 277 height 38
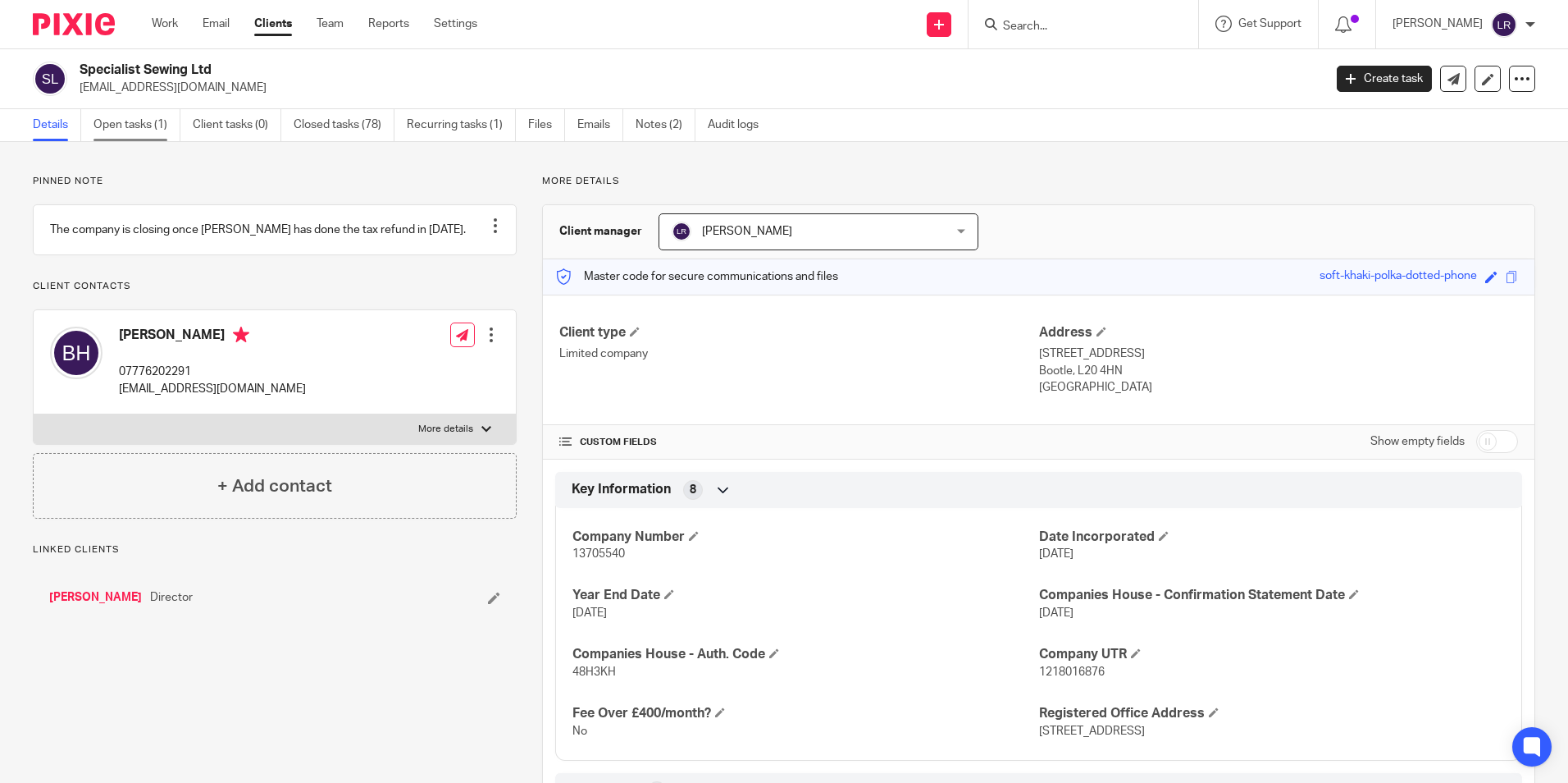
click at [147, 114] on link "Open tasks (1)" at bounding box center [137, 125] width 87 height 32
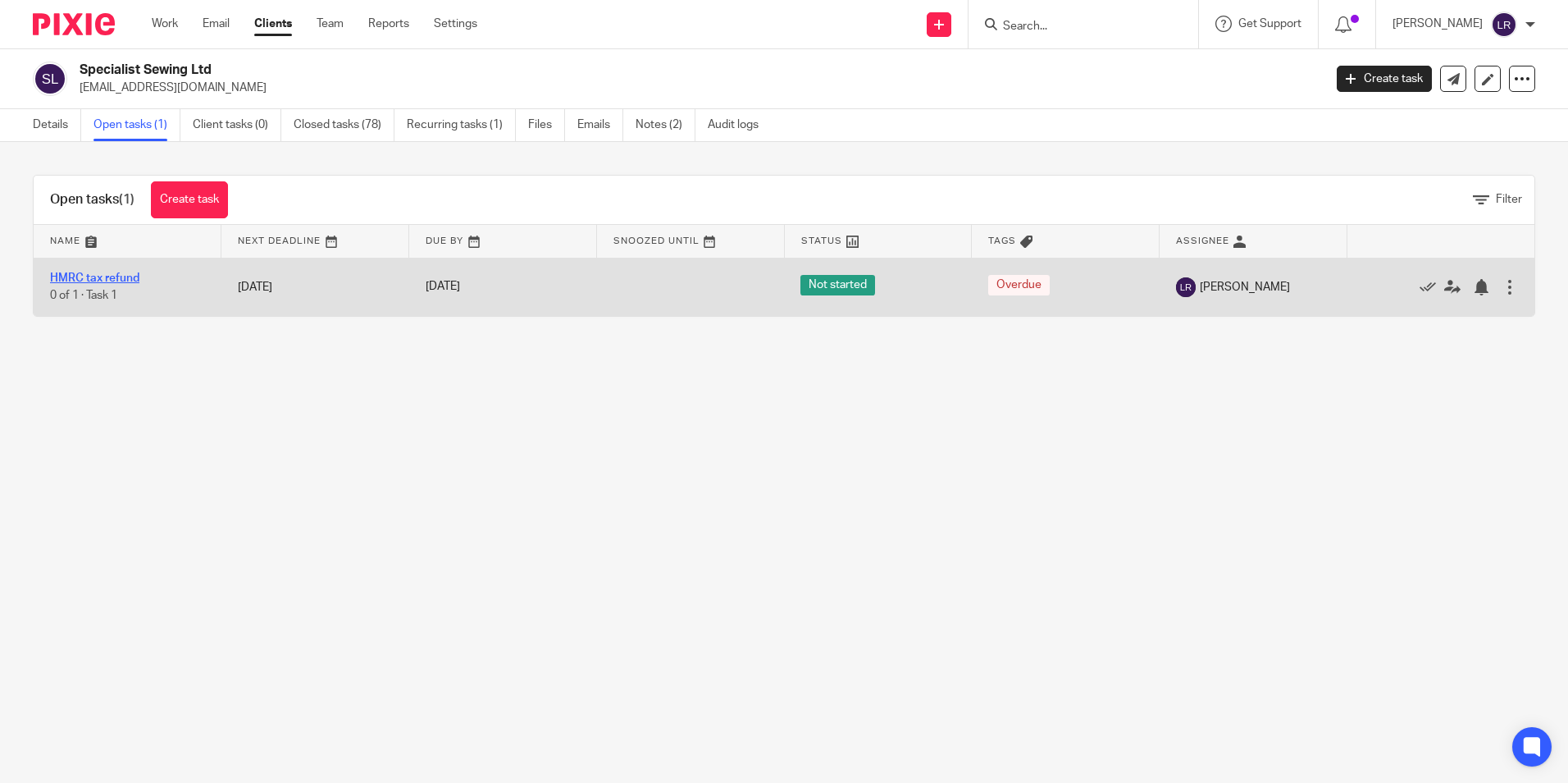
click at [96, 273] on link "HMRC tax refund" at bounding box center [95, 278] width 90 height 11
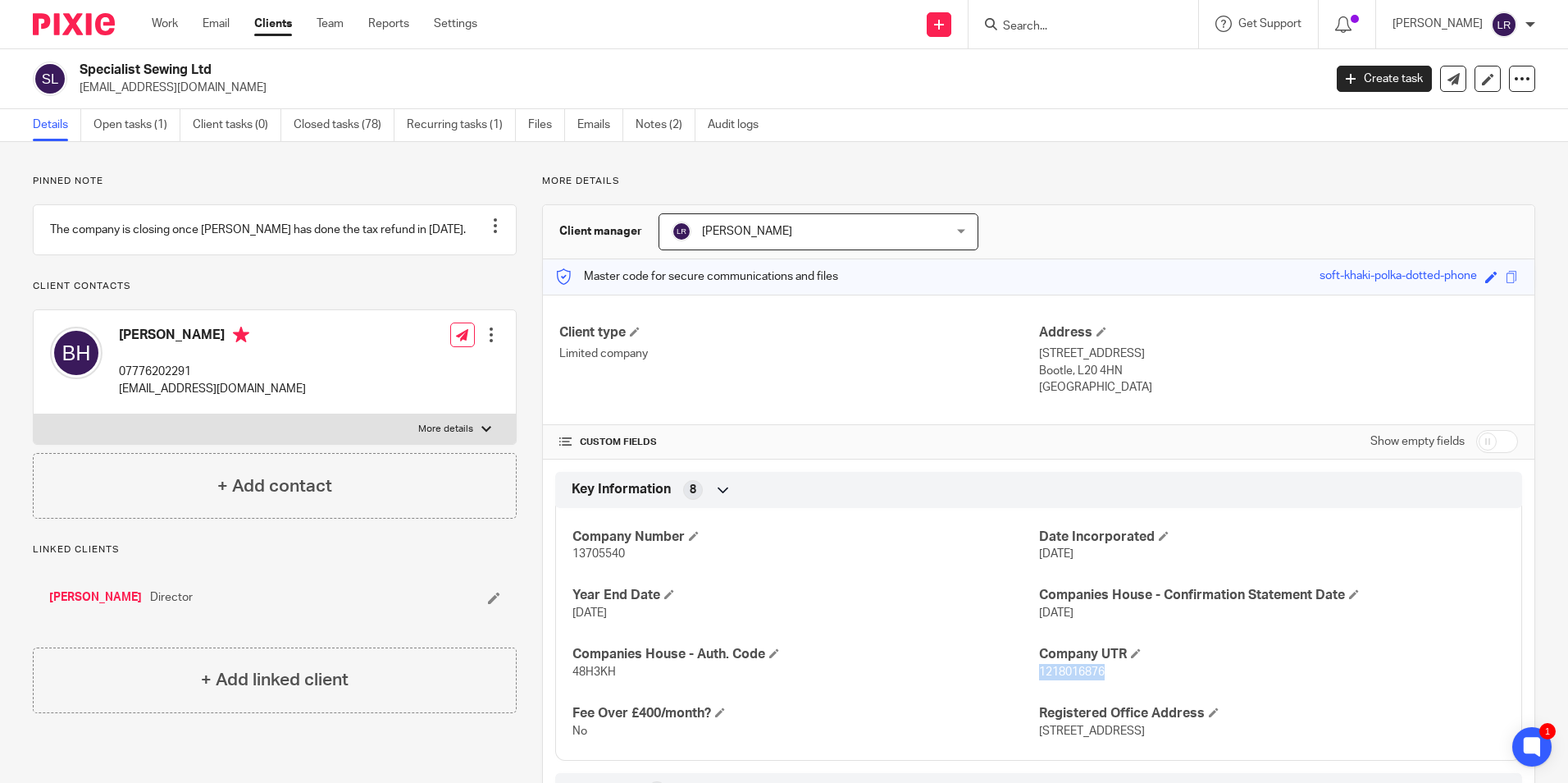
drag, startPoint x: 1100, startPoint y: 670, endPoint x: 1030, endPoint y: 675, distance: 70.2
click at [1040, 675] on p "1218016876" at bounding box center [1273, 671] width 466 height 16
copy span "1218016876"
